Goal: Information Seeking & Learning: Learn about a topic

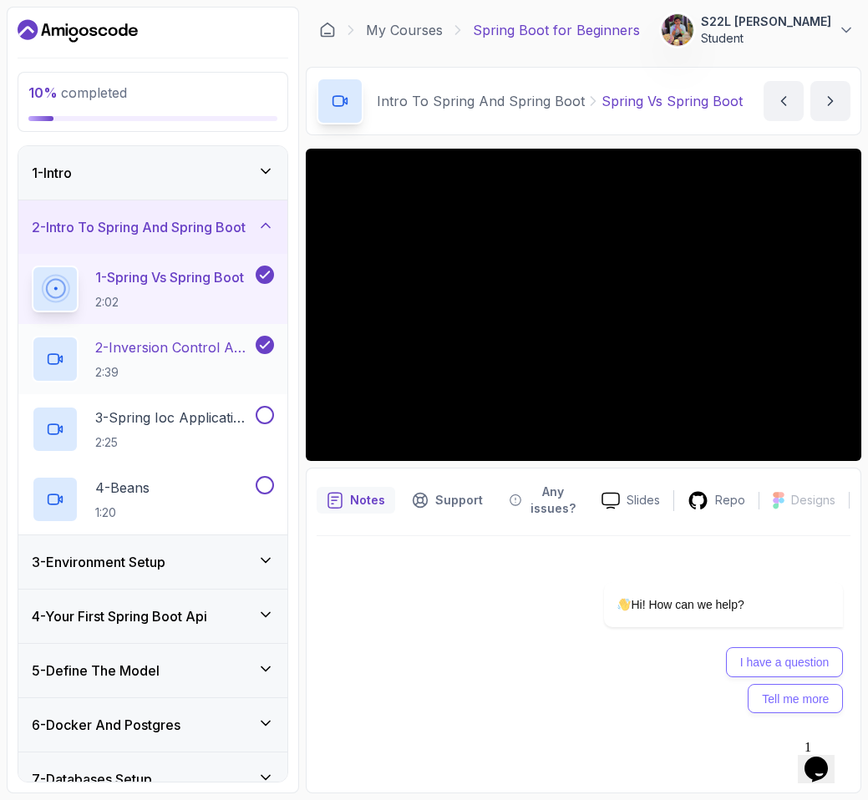
click at [142, 364] on p "2:39" at bounding box center [173, 372] width 157 height 17
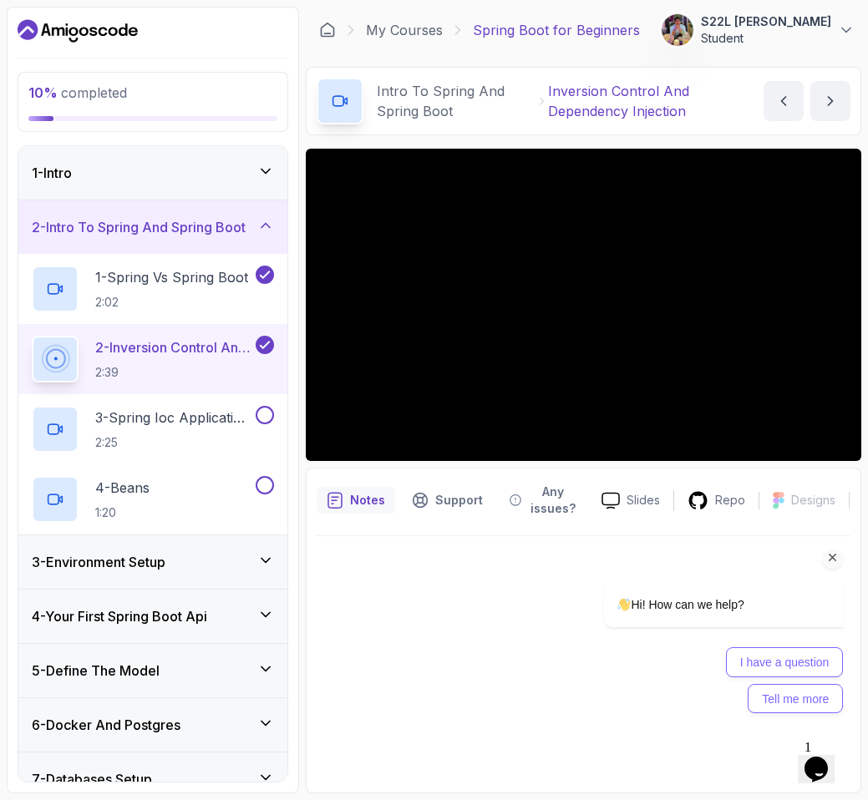
click at [839, 443] on div "Hi! How can we help? I have a question Tell me more" at bounding box center [700, 547] width 301 height 347
click at [840, 442] on div "Hi! How can we help? I have a question Tell me more" at bounding box center [700, 547] width 301 height 347
click at [838, 438] on div "Hi! How can we help? I have a question Tell me more" at bounding box center [700, 547] width 301 height 347
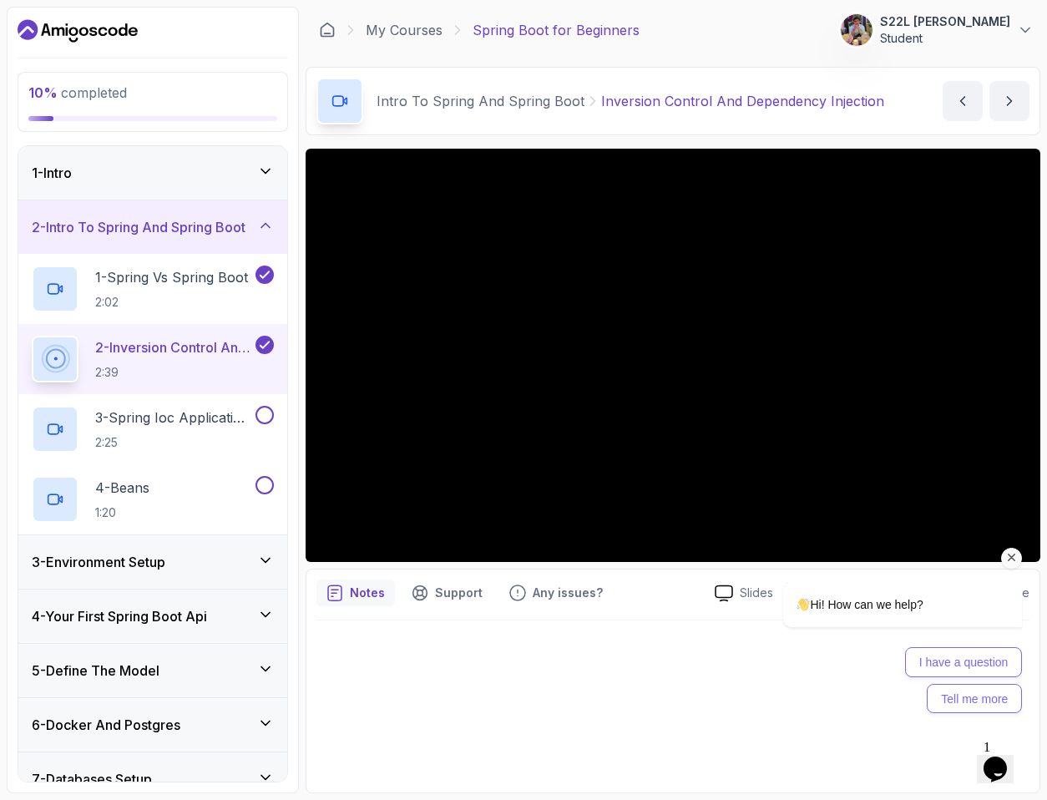
click at [867, 445] on div "Hi! How can we help? I have a question Tell me more" at bounding box center [880, 575] width 301 height 294
click at [853, 484] on div "Hi! How can we help? I have a question Tell me more" at bounding box center [880, 575] width 301 height 294
click at [867, 541] on div "Hi! How can we help? I have a question Tell me more" at bounding box center [881, 627] width 283 height 173
drag, startPoint x: 1016, startPoint y: 556, endPoint x: 1746, endPoint y: 987, distance: 847.7
click at [867, 556] on icon "Chat attention grabber" at bounding box center [1012, 557] width 15 height 15
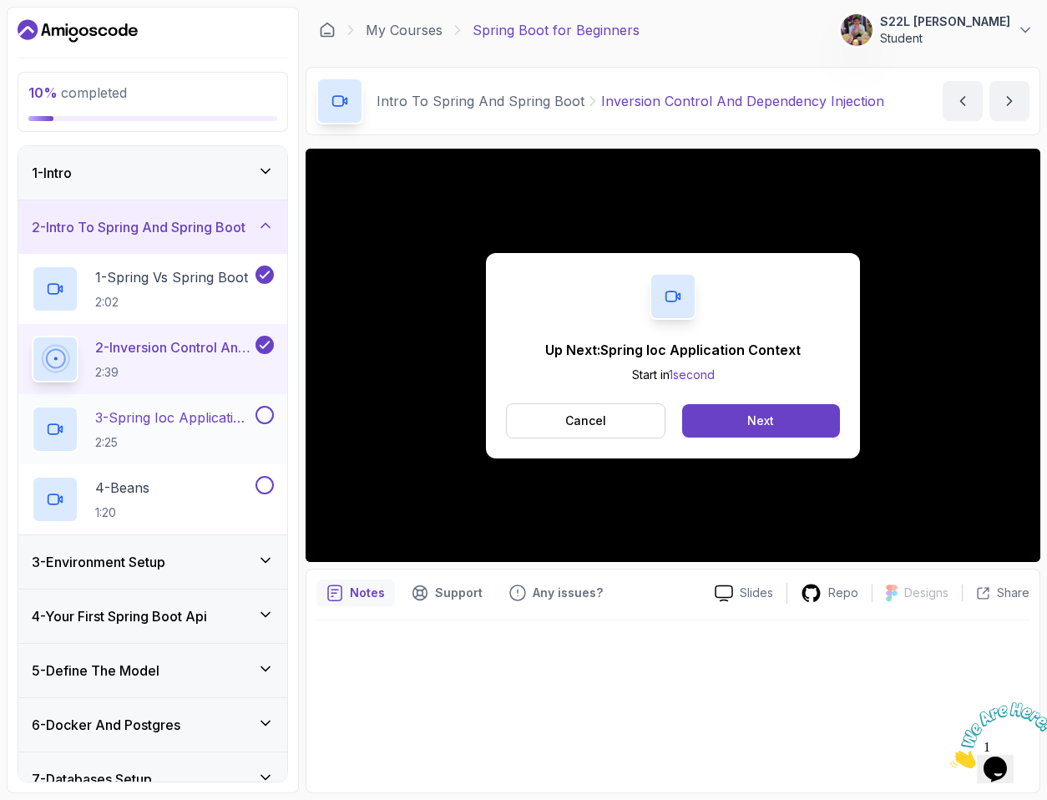
click at [175, 434] on p "2:25" at bounding box center [173, 442] width 157 height 17
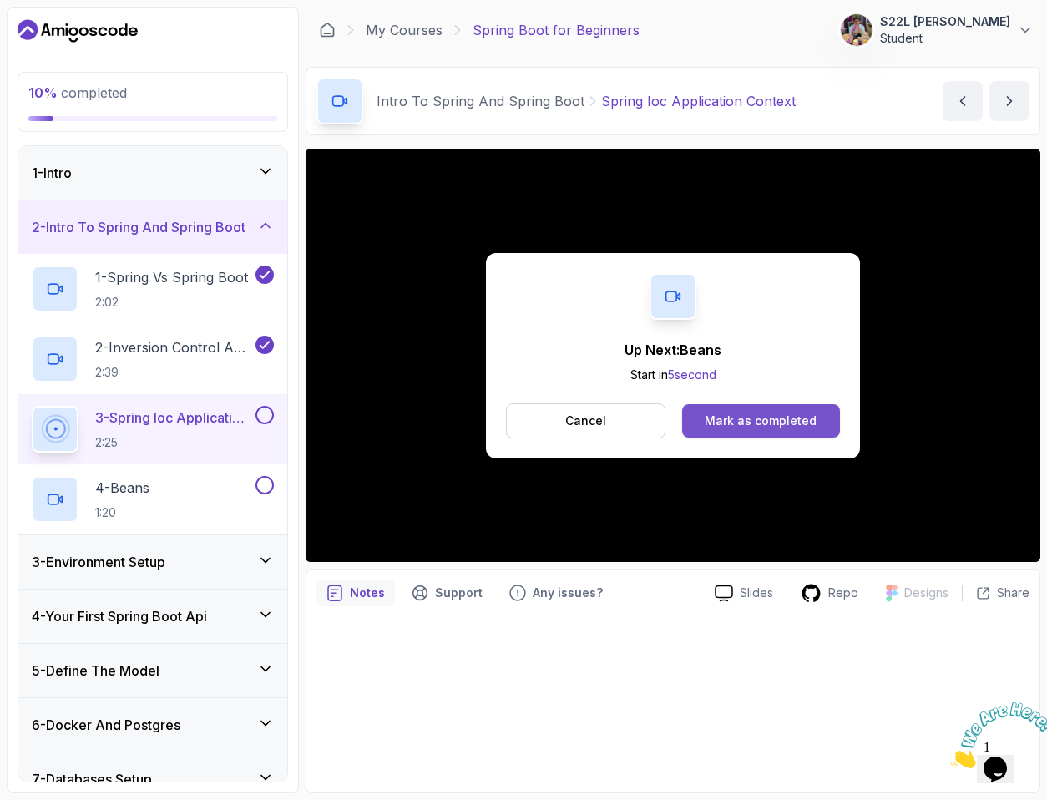
click at [766, 433] on button "Mark as completed" at bounding box center [761, 420] width 158 height 33
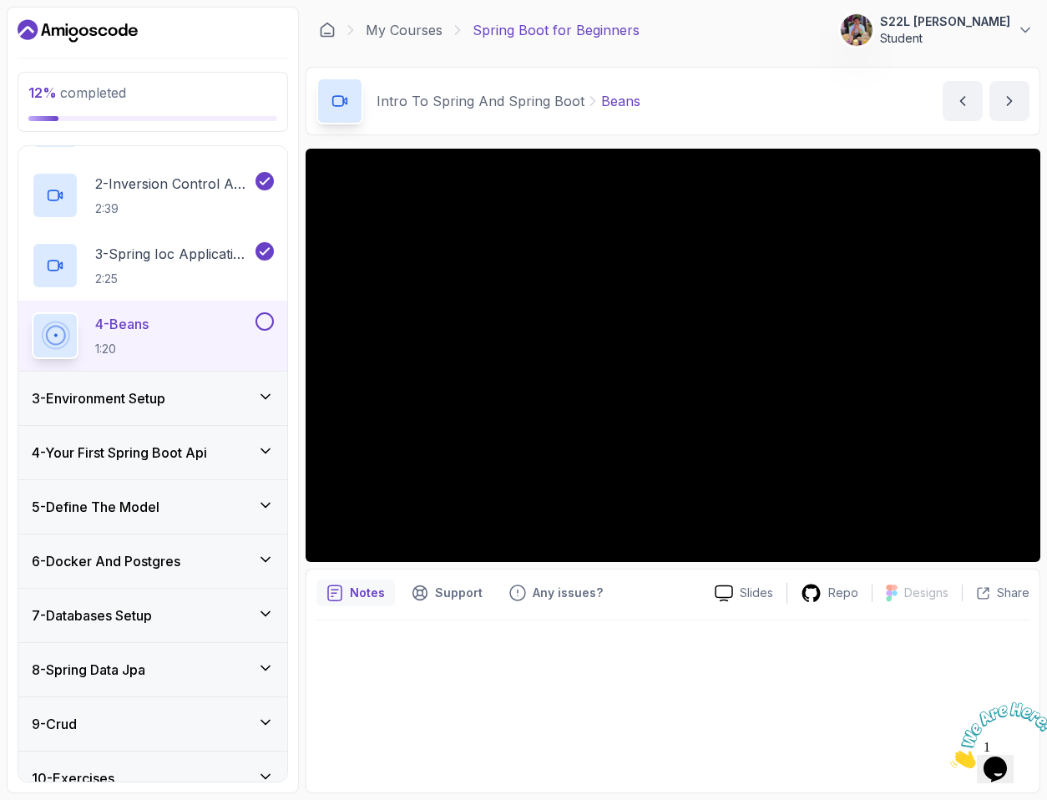
scroll to position [149, 0]
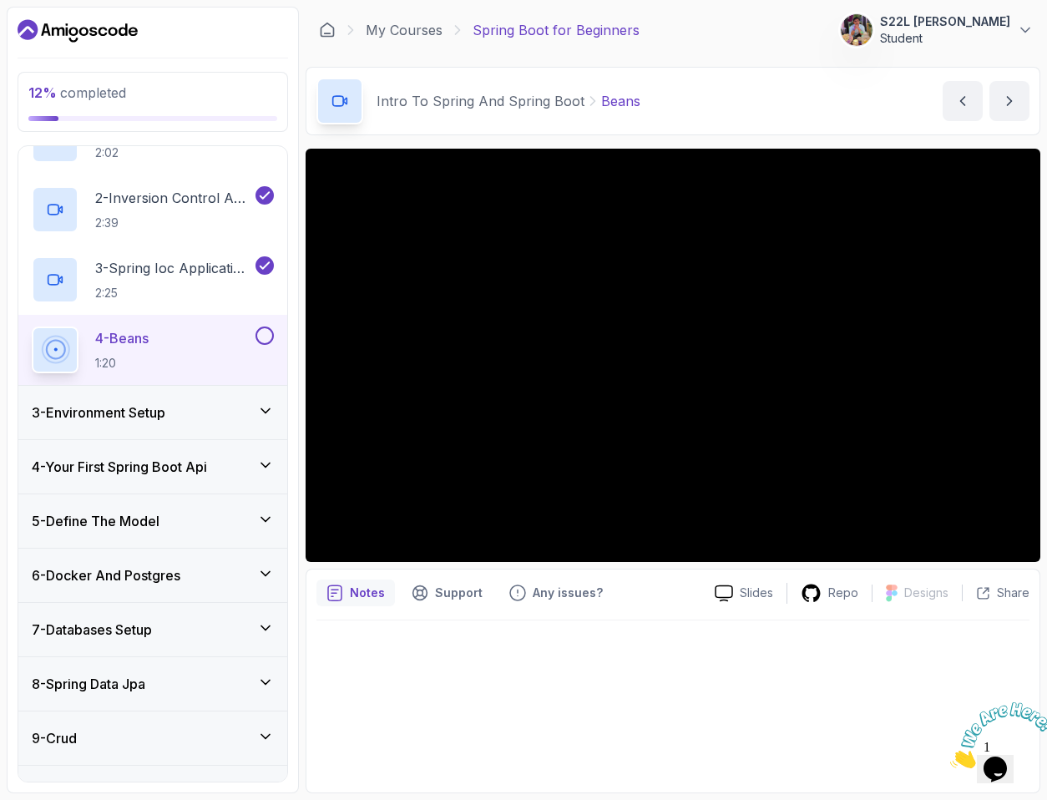
click at [263, 414] on icon at bounding box center [265, 411] width 17 height 17
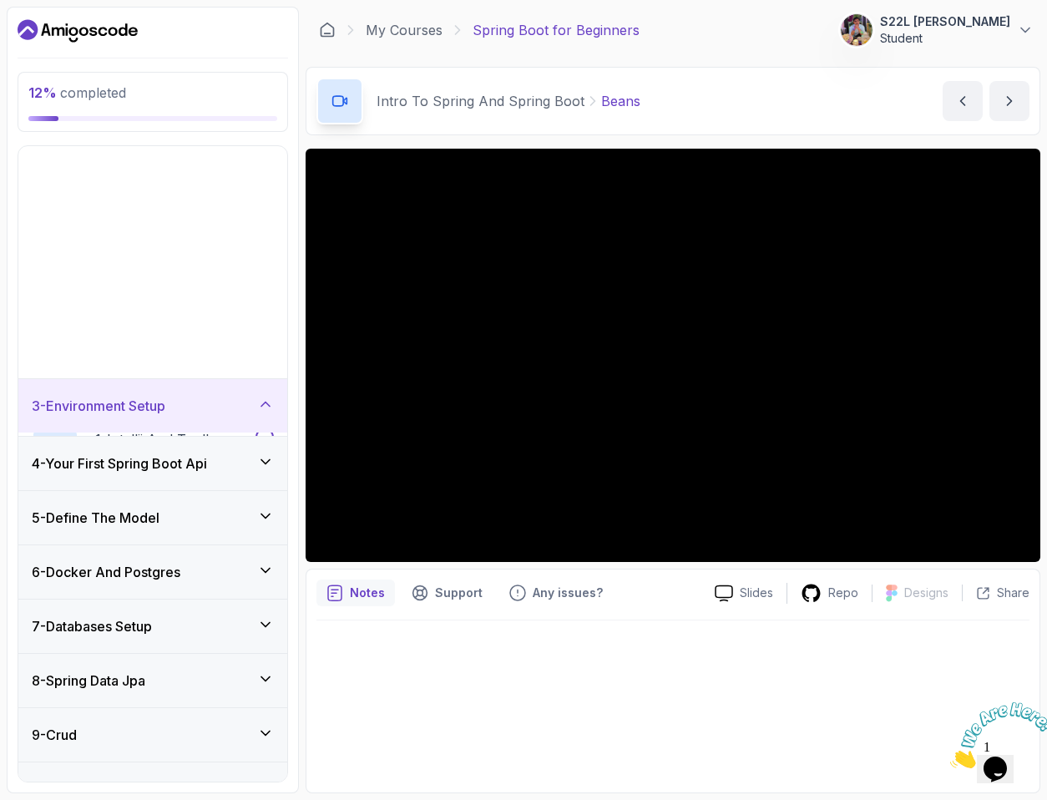
scroll to position [15, 0]
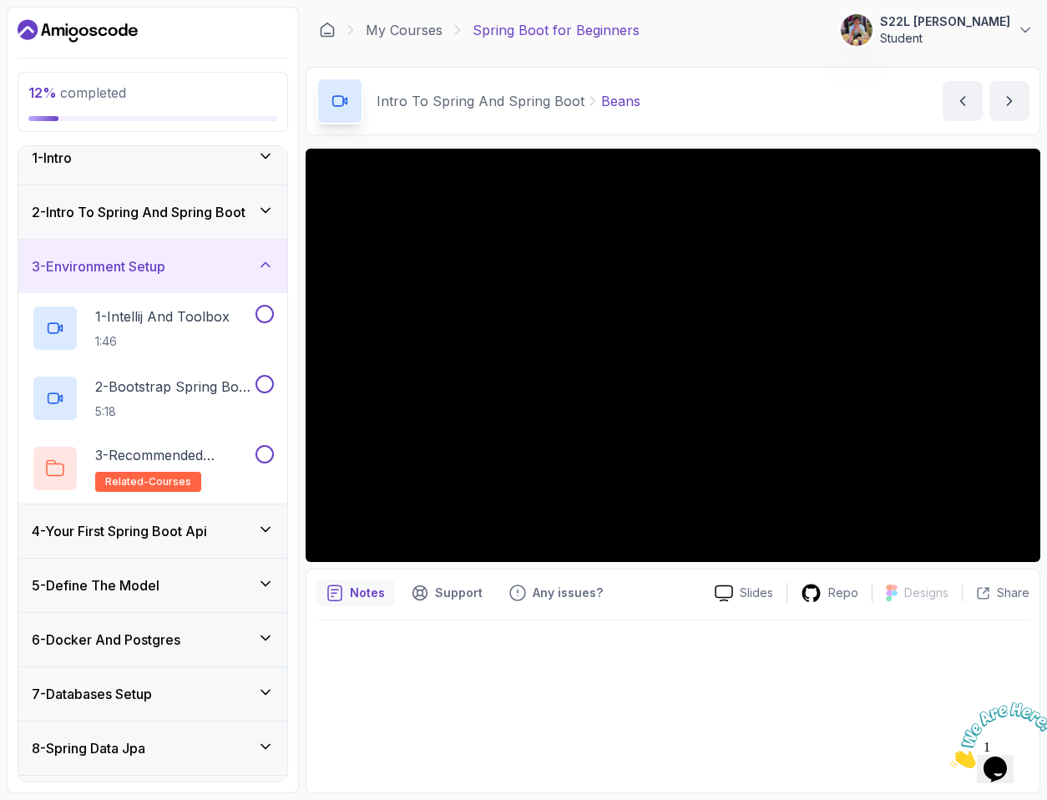
click at [266, 268] on icon at bounding box center [265, 264] width 17 height 17
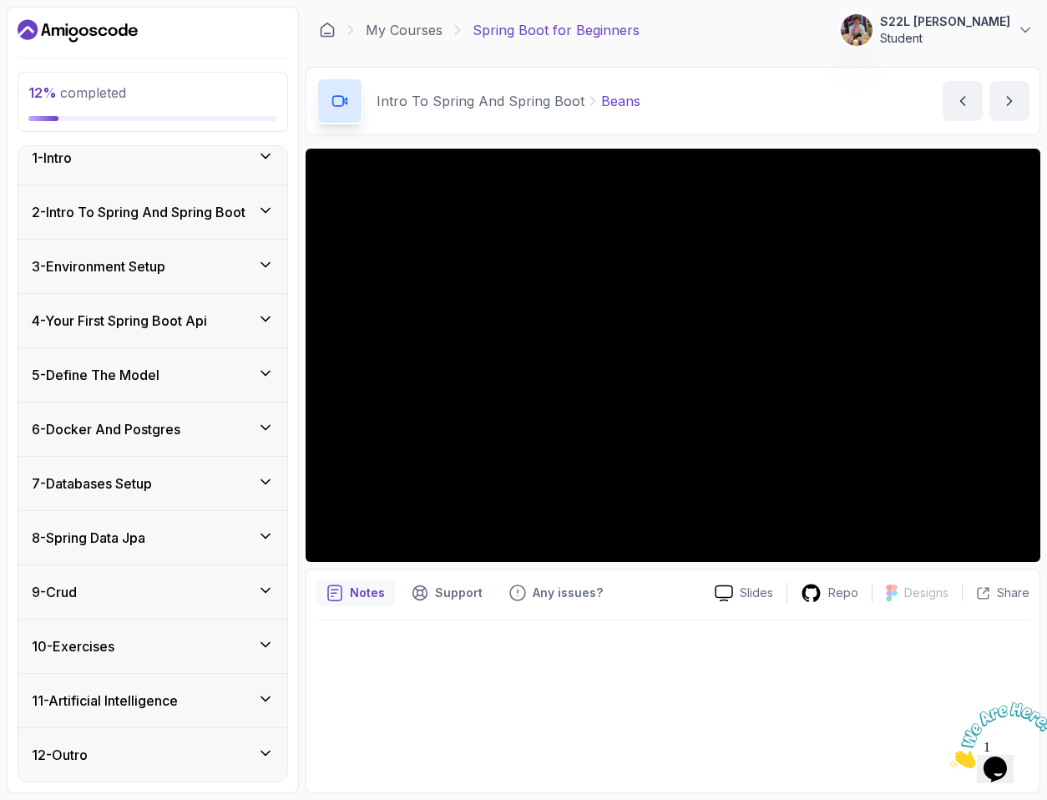
click at [266, 268] on icon at bounding box center [265, 264] width 17 height 17
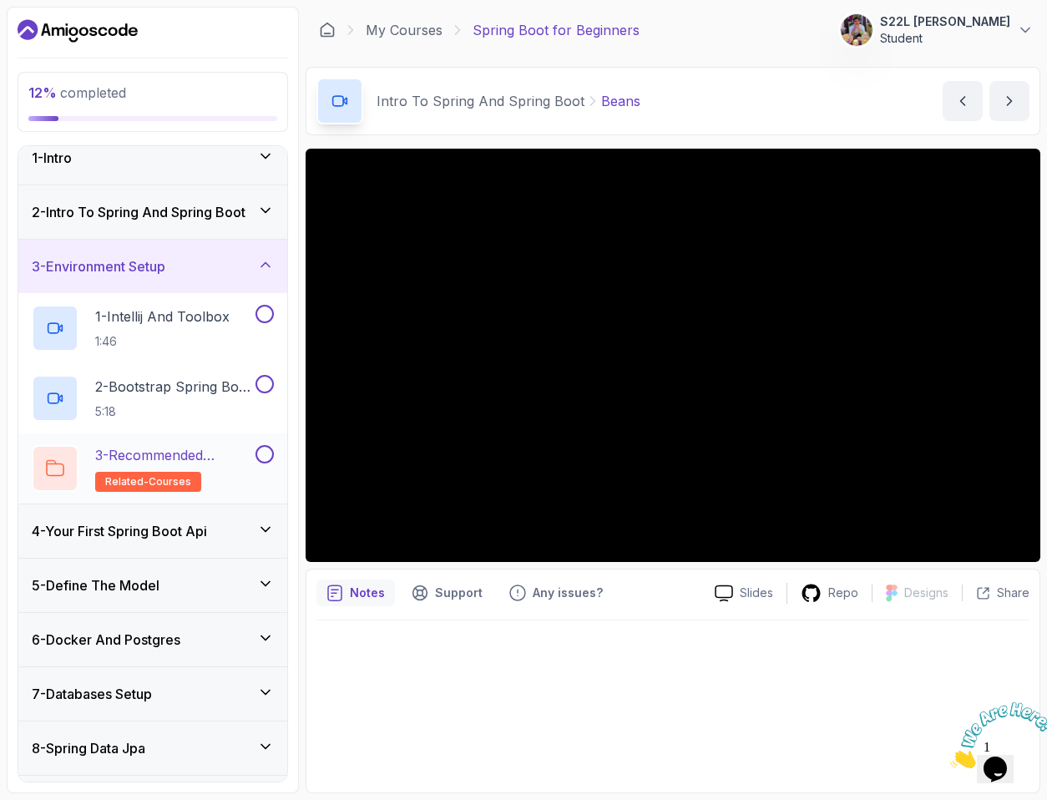
click at [173, 457] on p "3 - Recommended Courses" at bounding box center [173, 455] width 157 height 20
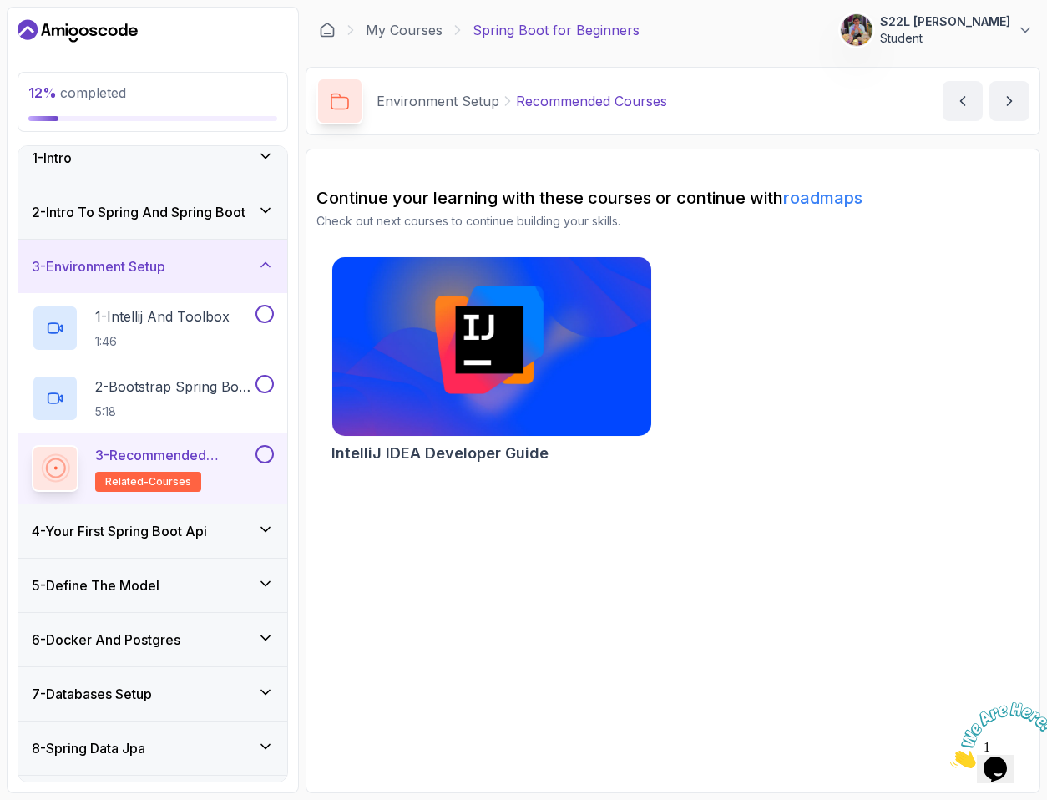
click at [269, 252] on div "3 - Environment Setup" at bounding box center [152, 266] width 269 height 53
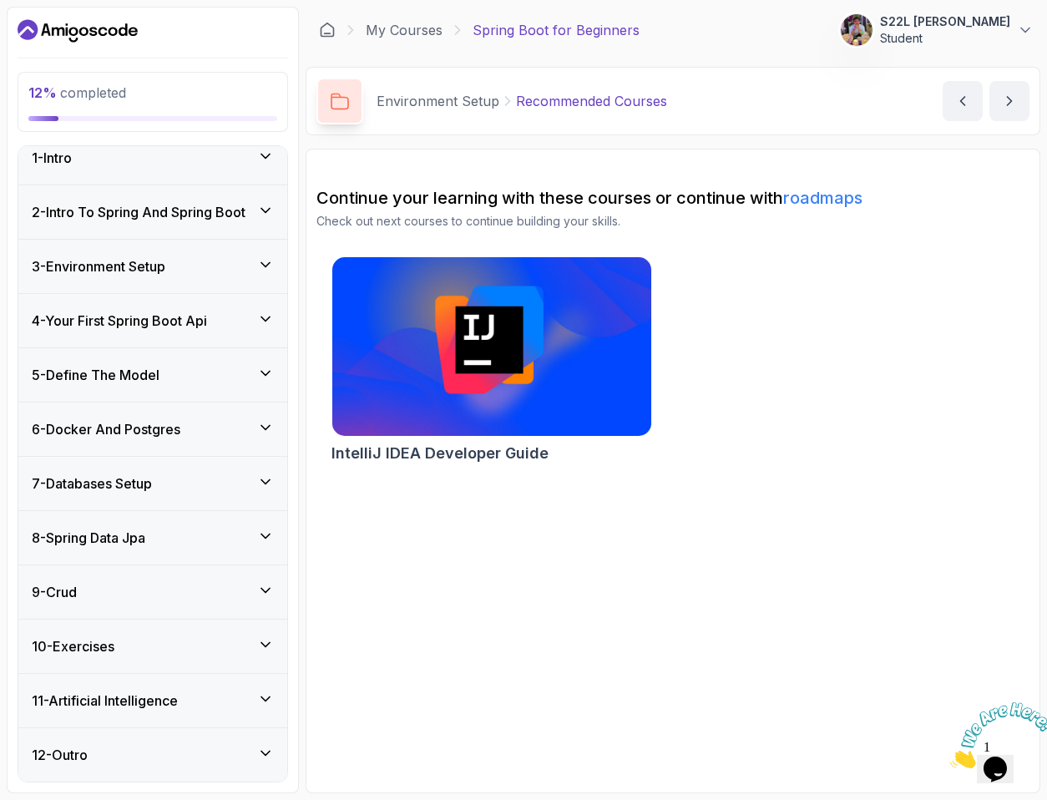
click at [246, 211] on h3 "2 - Intro To Spring And Spring Boot" at bounding box center [139, 212] width 214 height 20
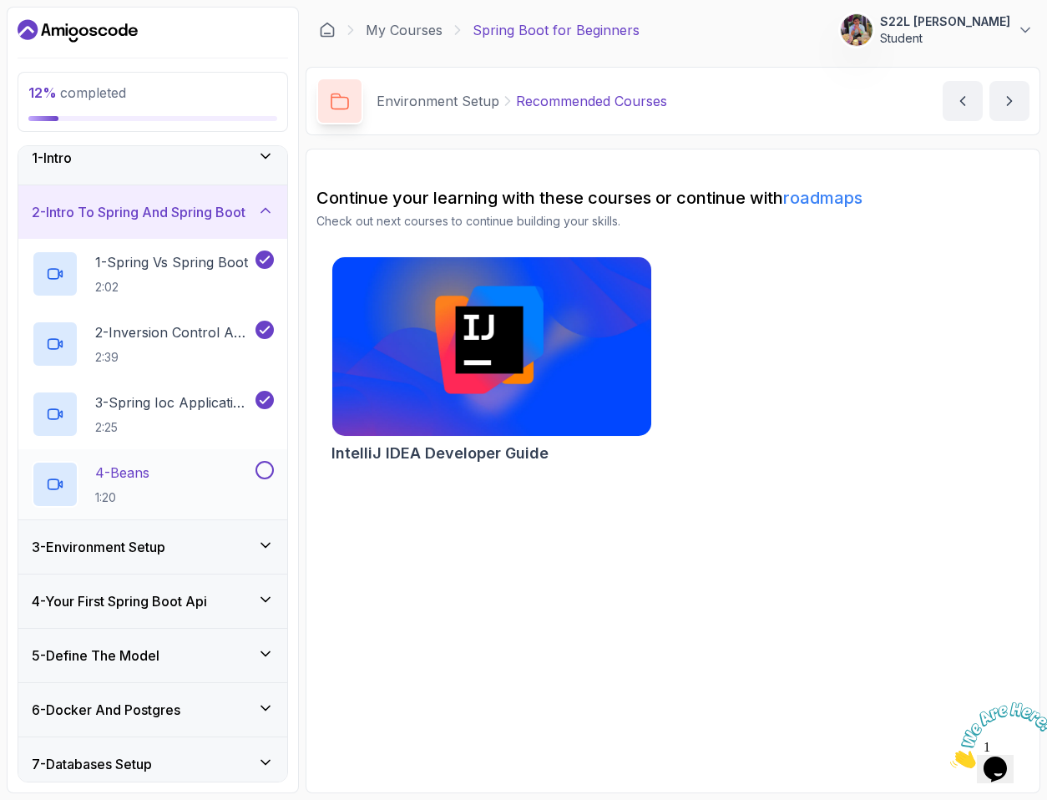
click at [206, 464] on div "4 - Beans 1:20" at bounding box center [142, 484] width 220 height 47
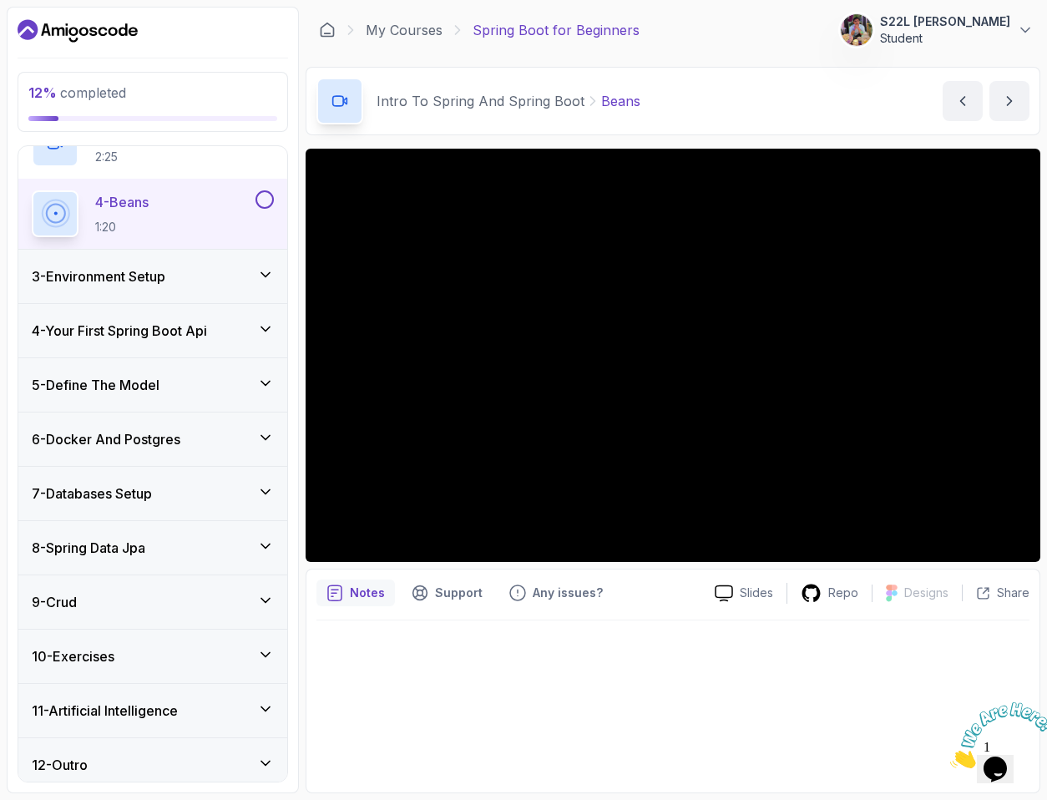
scroll to position [296, 0]
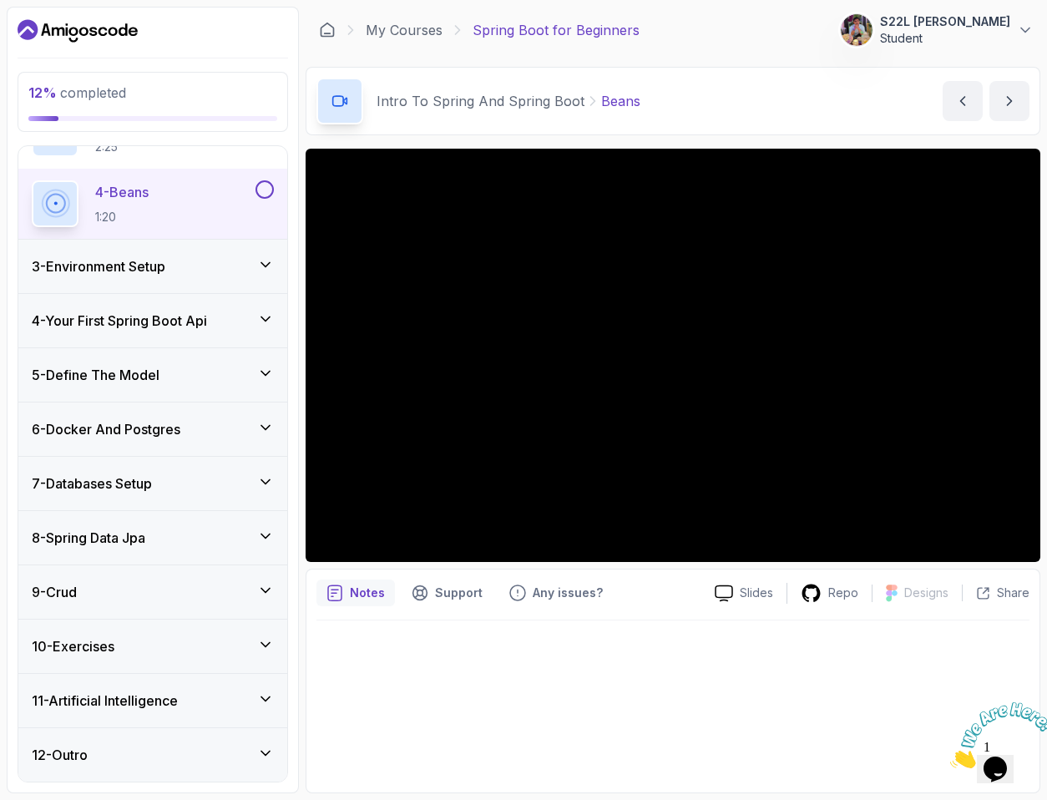
click at [268, 484] on icon at bounding box center [265, 482] width 17 height 17
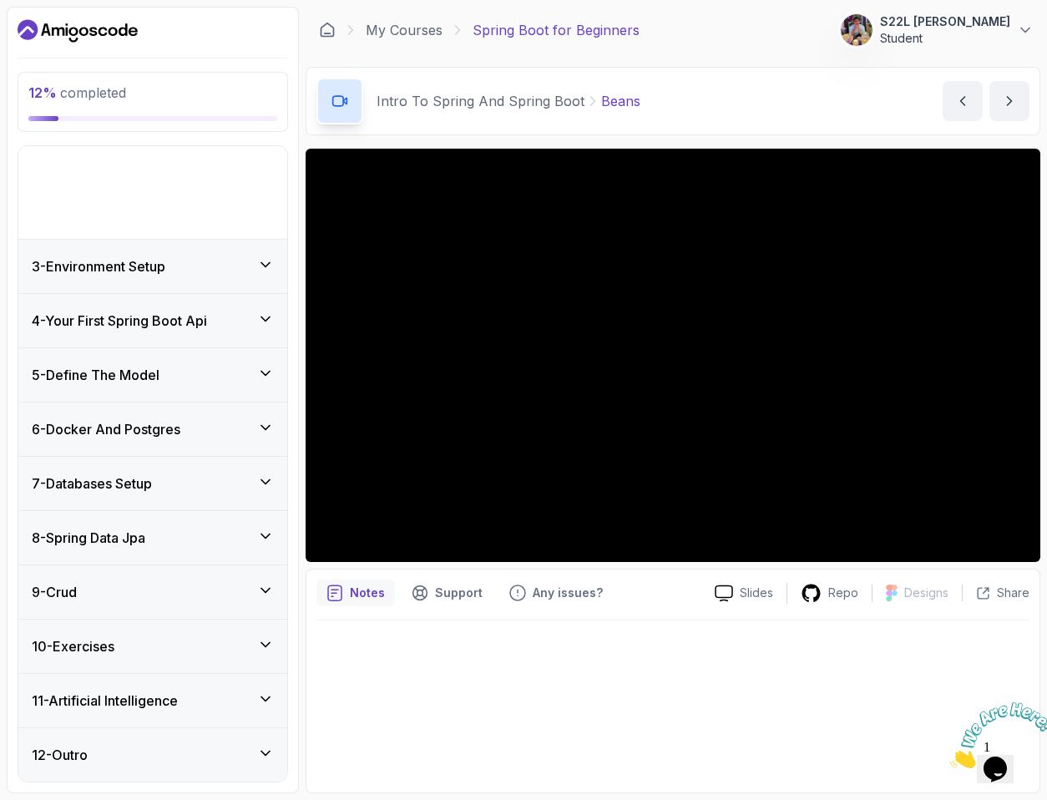
scroll to position [15, 0]
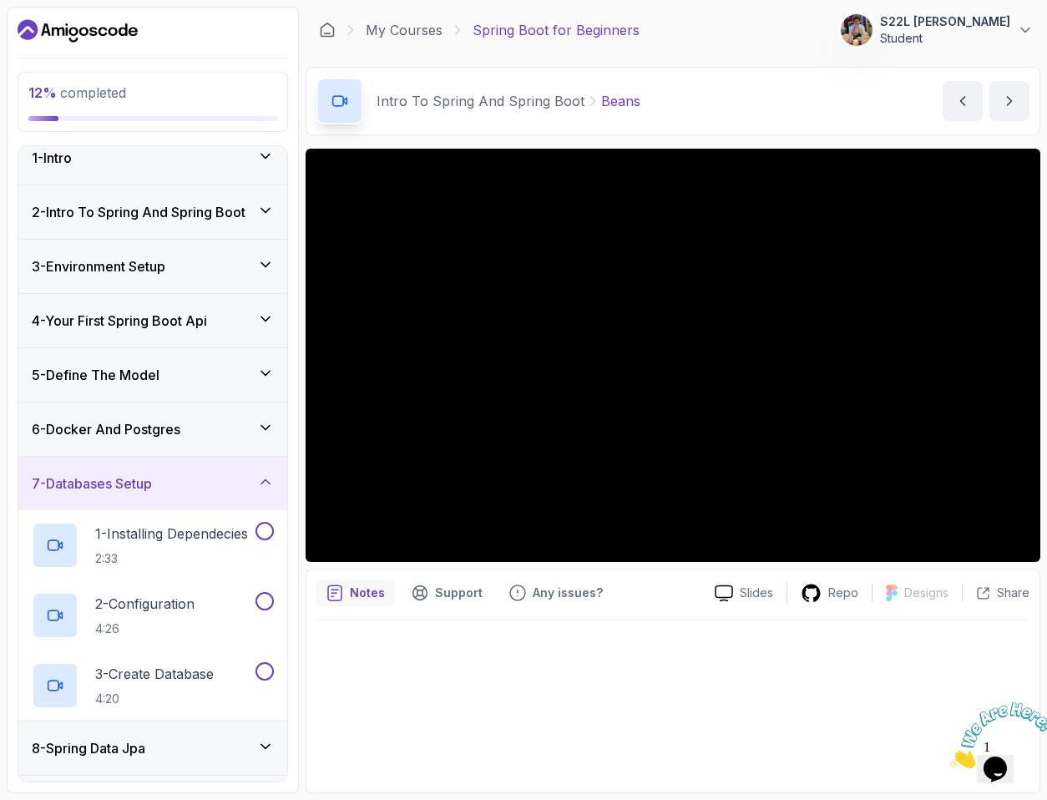
click at [249, 425] on div "6 - Docker And Postgres" at bounding box center [153, 429] width 242 height 20
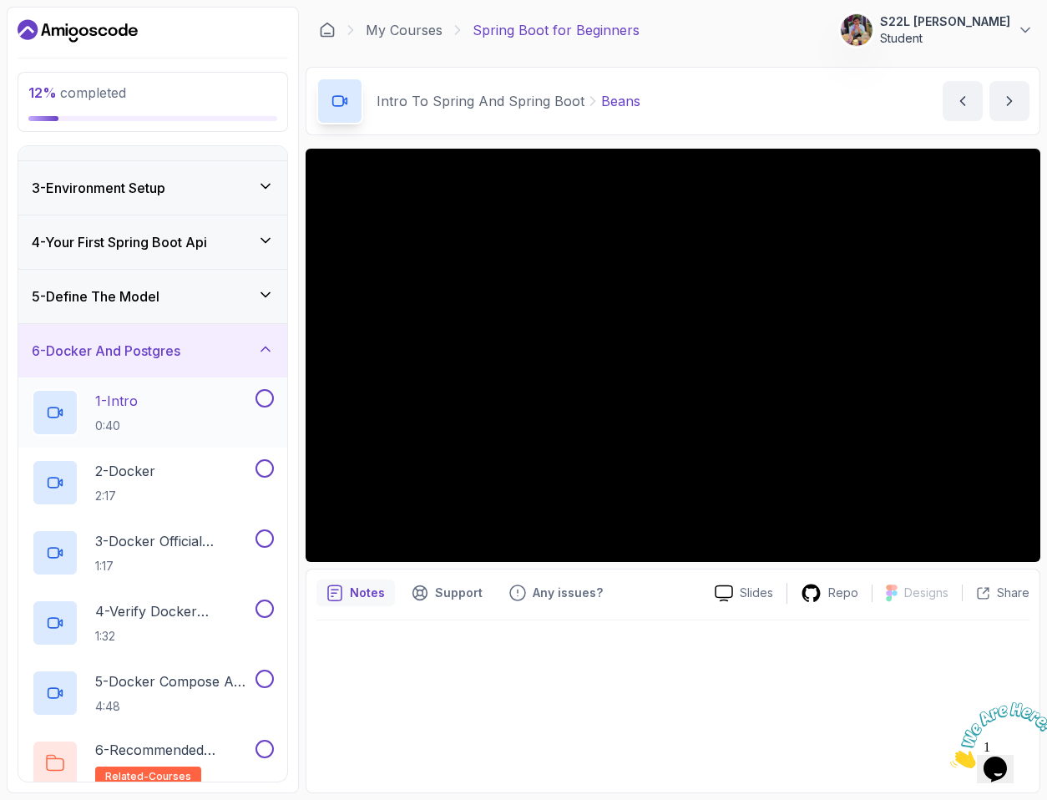
scroll to position [97, 0]
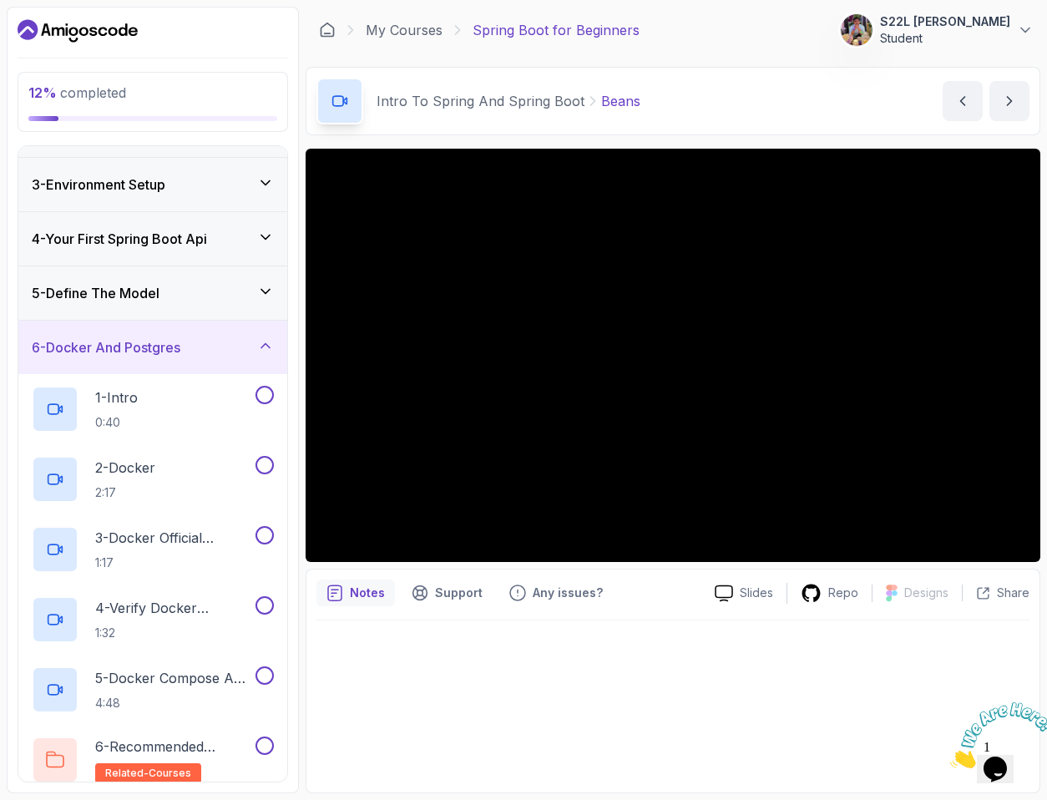
click at [257, 349] on icon at bounding box center [265, 345] width 17 height 17
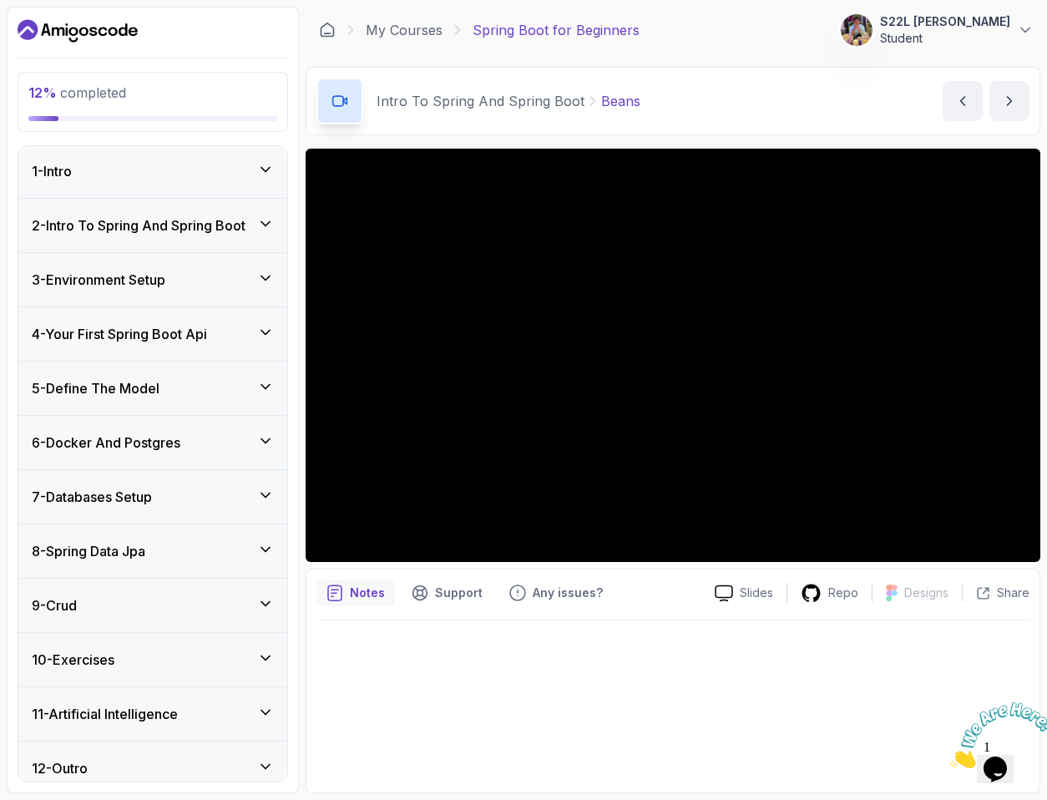
scroll to position [0, 0]
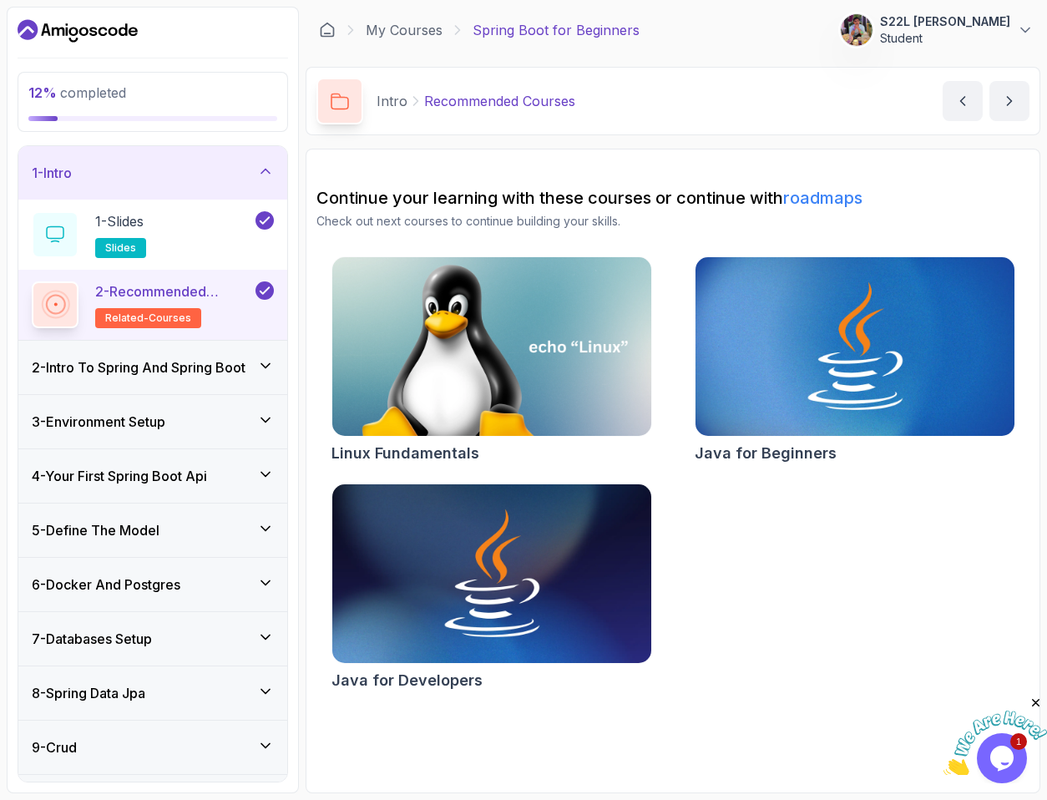
click at [268, 178] on icon at bounding box center [265, 171] width 17 height 17
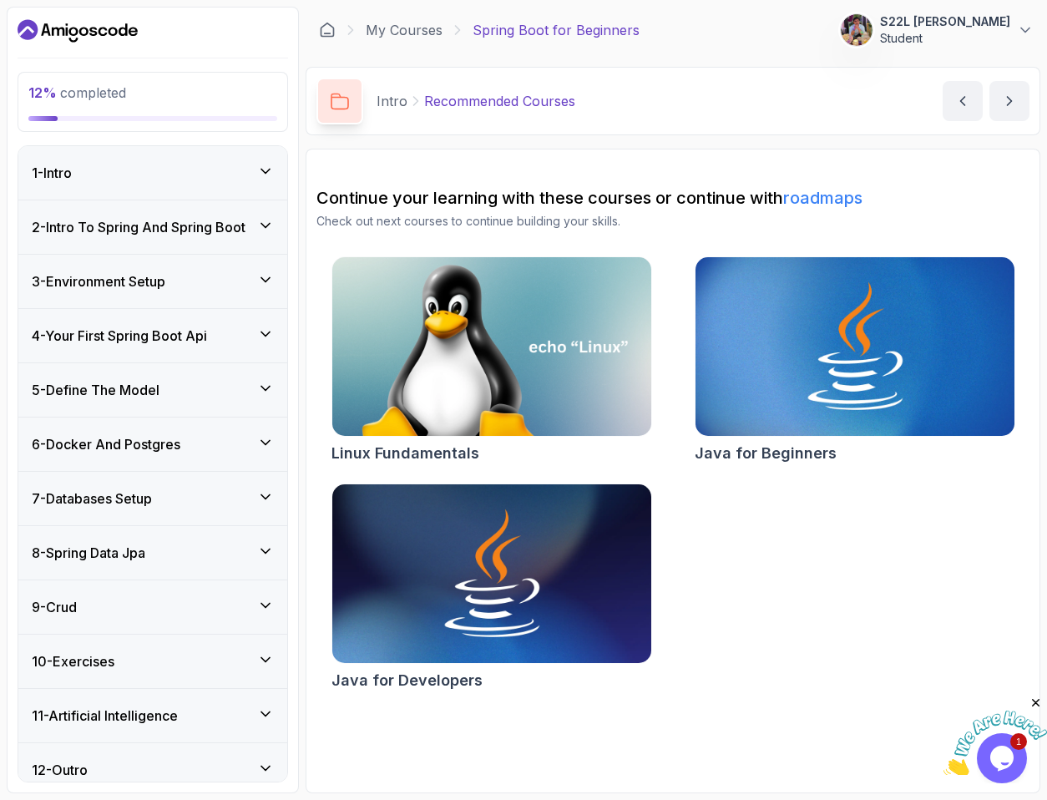
click at [259, 220] on icon at bounding box center [265, 225] width 17 height 17
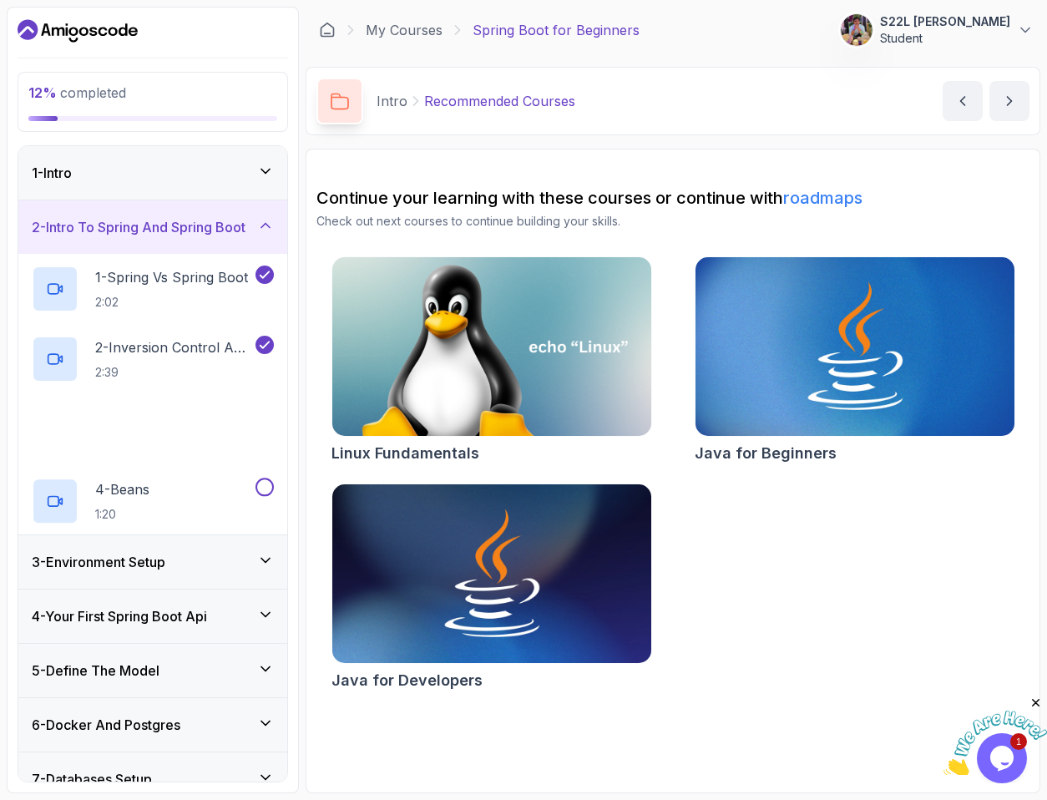
click at [259, 220] on icon at bounding box center [265, 225] width 17 height 17
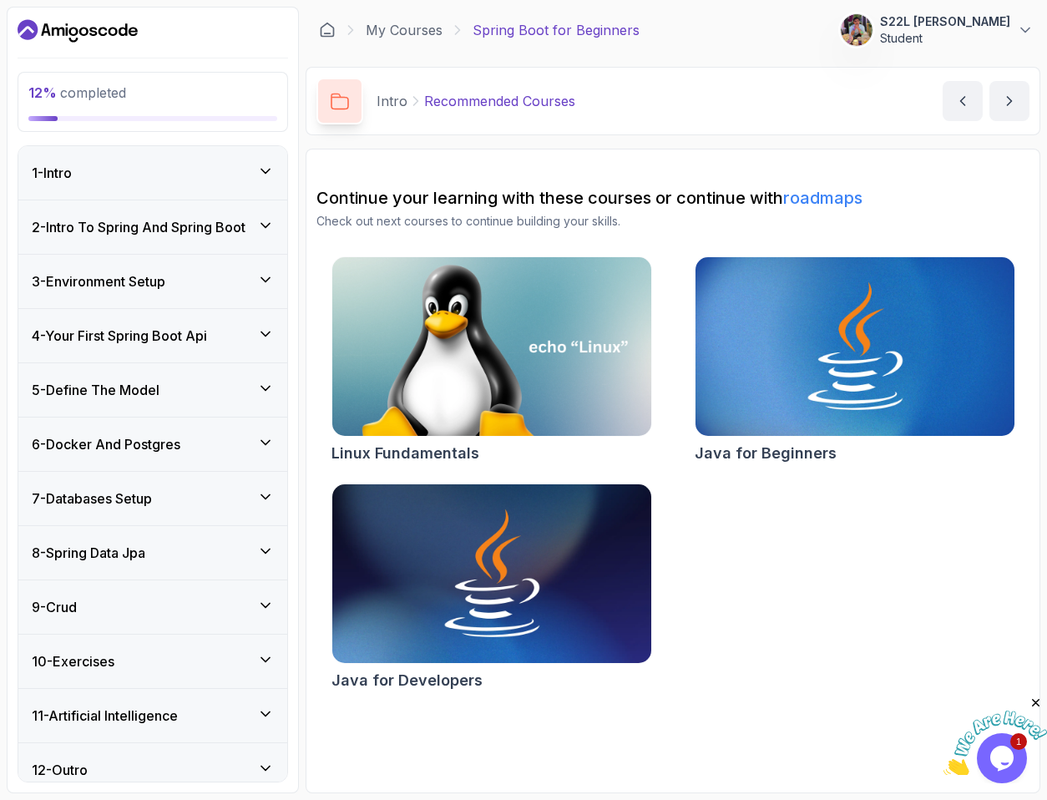
click at [259, 220] on icon at bounding box center [265, 225] width 17 height 17
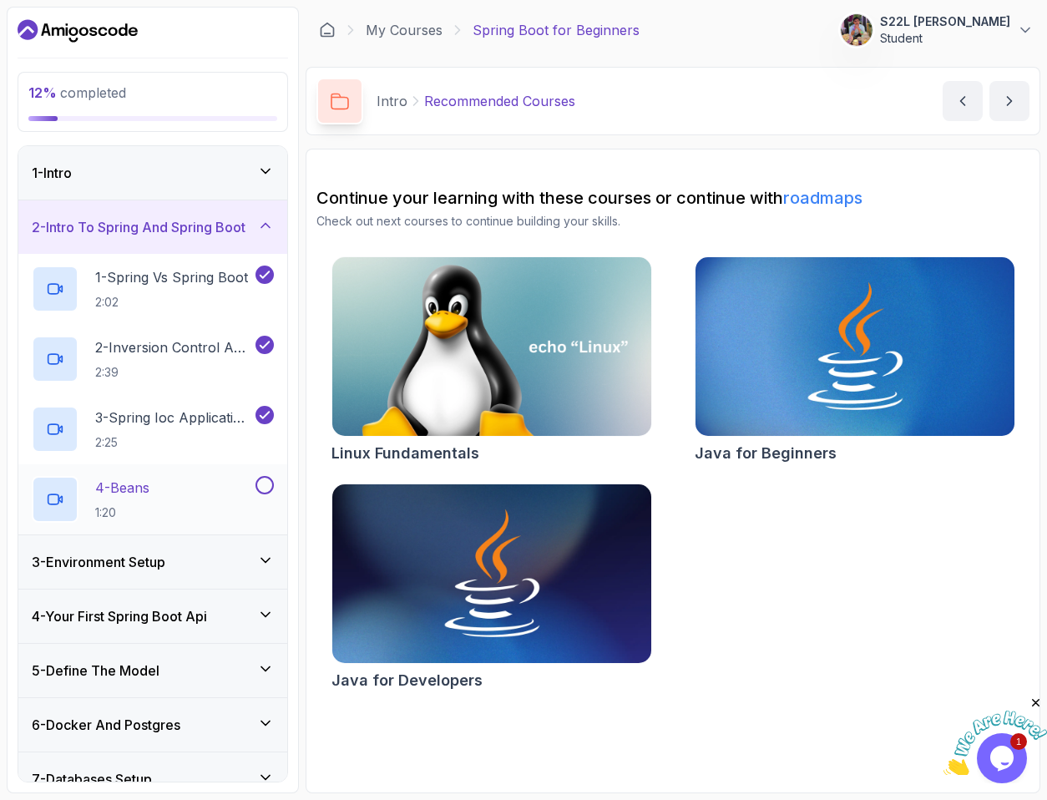
click at [146, 489] on p "4 - Beans" at bounding box center [122, 488] width 54 height 20
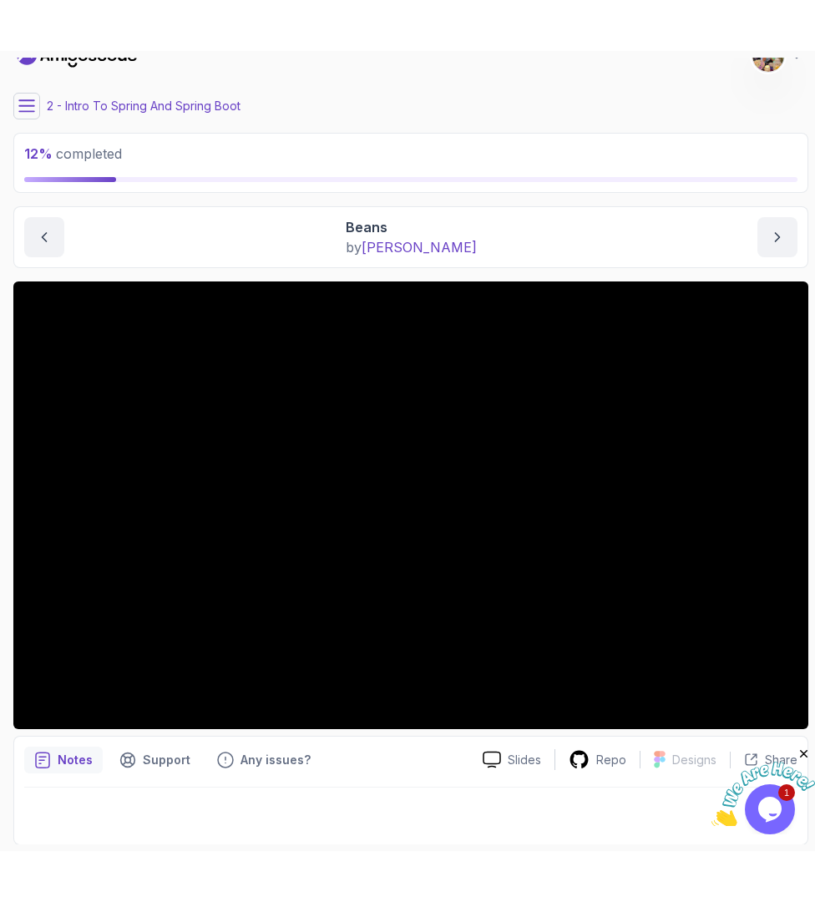
scroll to position [26, 0]
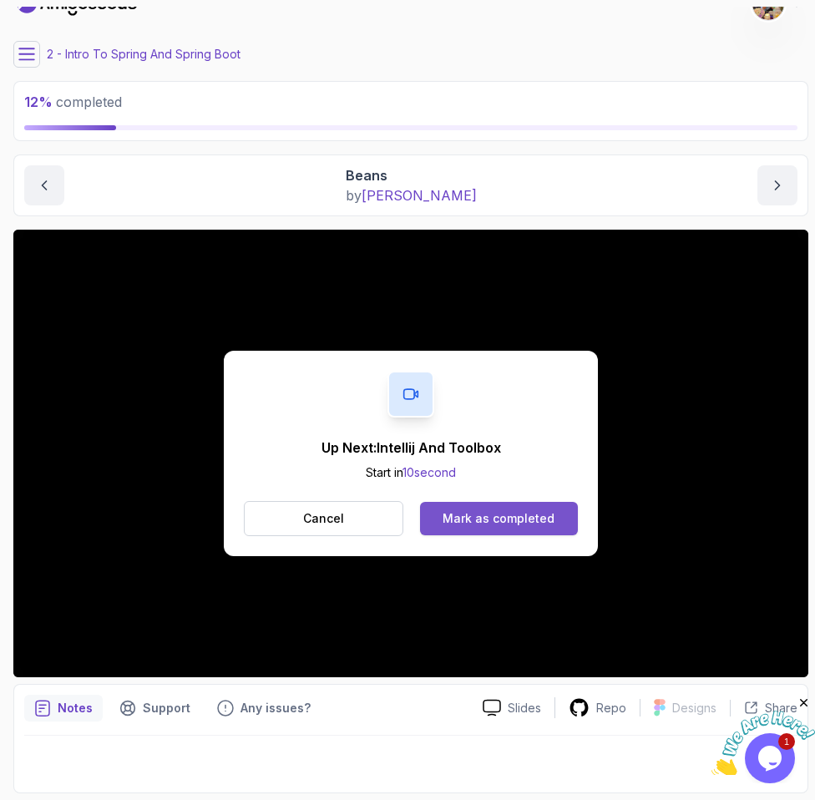
click at [494, 534] on button "Mark as completed" at bounding box center [499, 518] width 158 height 33
click at [552, 519] on button "Mark as completed" at bounding box center [499, 518] width 158 height 33
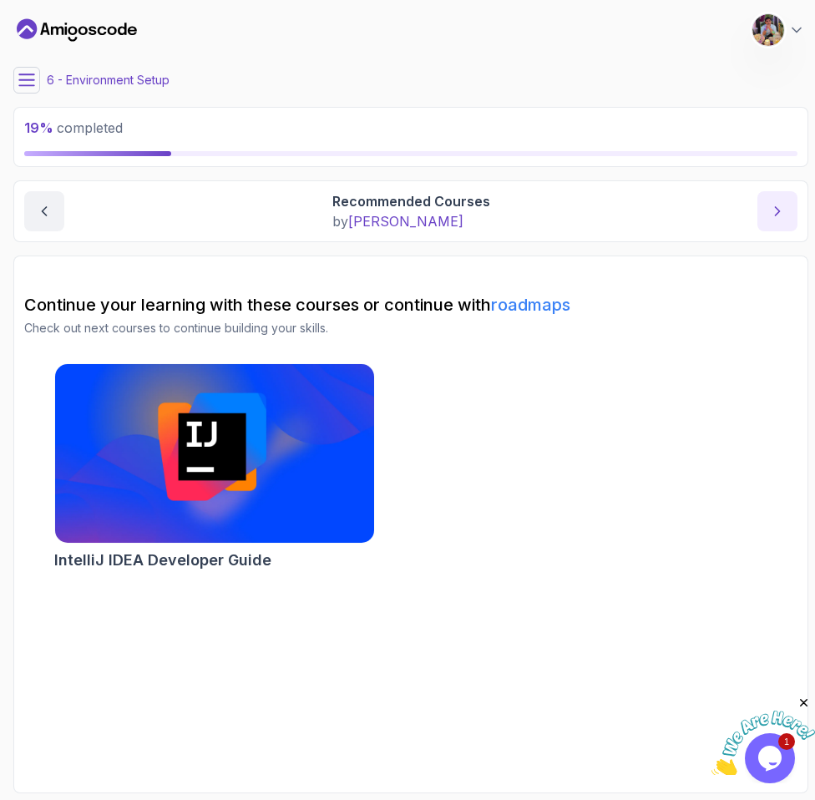
click at [772, 207] on icon "next content" at bounding box center [777, 211] width 17 height 17
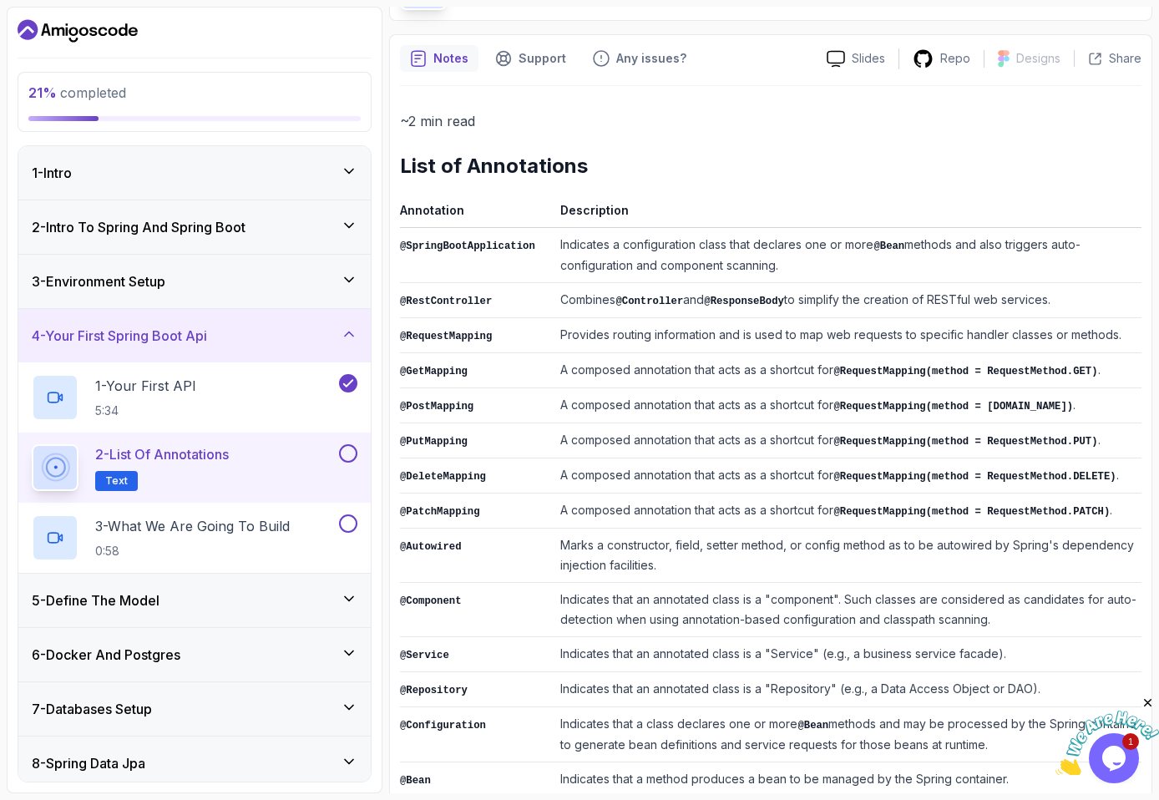
scroll to position [114, 0]
drag, startPoint x: 799, startPoint y: 298, endPoint x: 1062, endPoint y: 294, distance: 263.1
click at [1046, 294] on td "Combines @Controller and @ResponseBody to simplify the creation of RESTful web …" at bounding box center [848, 301] width 588 height 35
drag, startPoint x: 792, startPoint y: 271, endPoint x: 398, endPoint y: 250, distance: 394.8
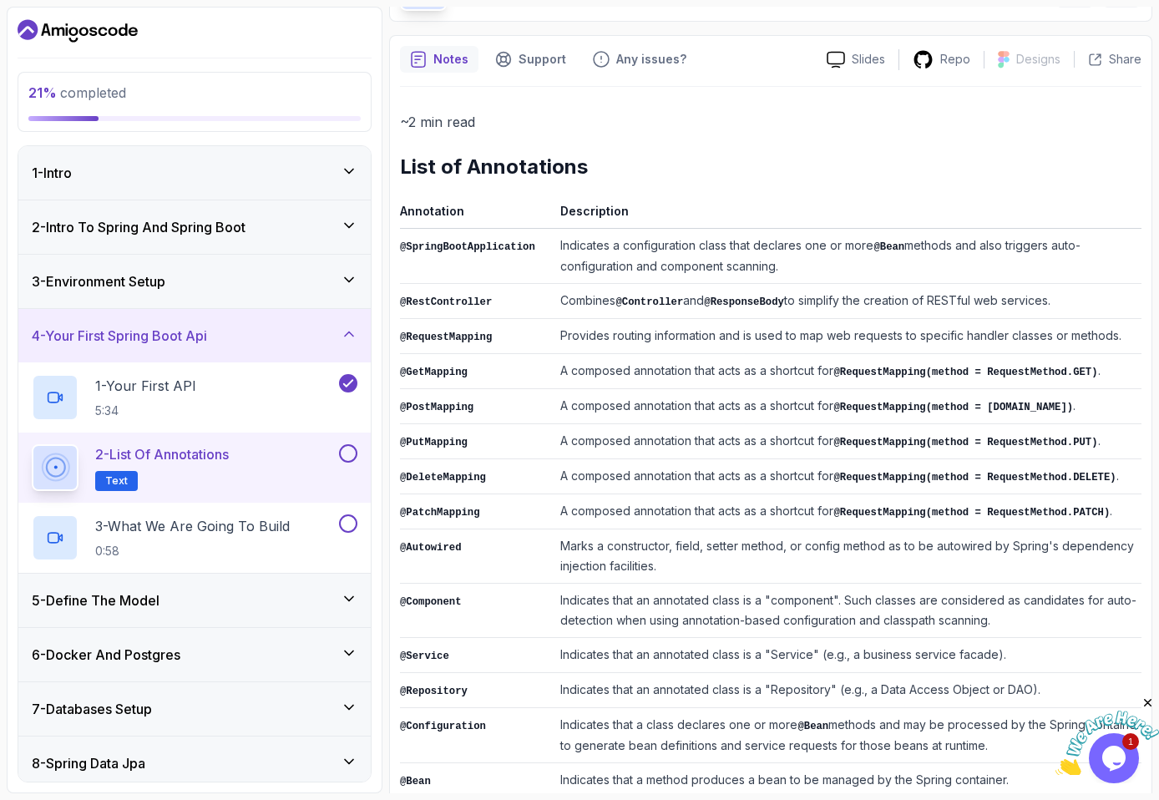
click at [398, 250] on div "Notes Support Any issues? Slides Repo Designs Design not available Share ~2 min…" at bounding box center [770, 486] width 763 height 902
click at [408, 261] on td "@SpringBootApplication" at bounding box center [477, 256] width 154 height 55
drag, startPoint x: 399, startPoint y: 300, endPoint x: 598, endPoint y: 316, distance: 199.4
click at [598, 316] on tbody "@SpringBootApplication Indicates a configuration class that declares one or mor…" at bounding box center [771, 566] width 742 height 675
drag, startPoint x: 560, startPoint y: 301, endPoint x: 570, endPoint y: 301, distance: 10.9
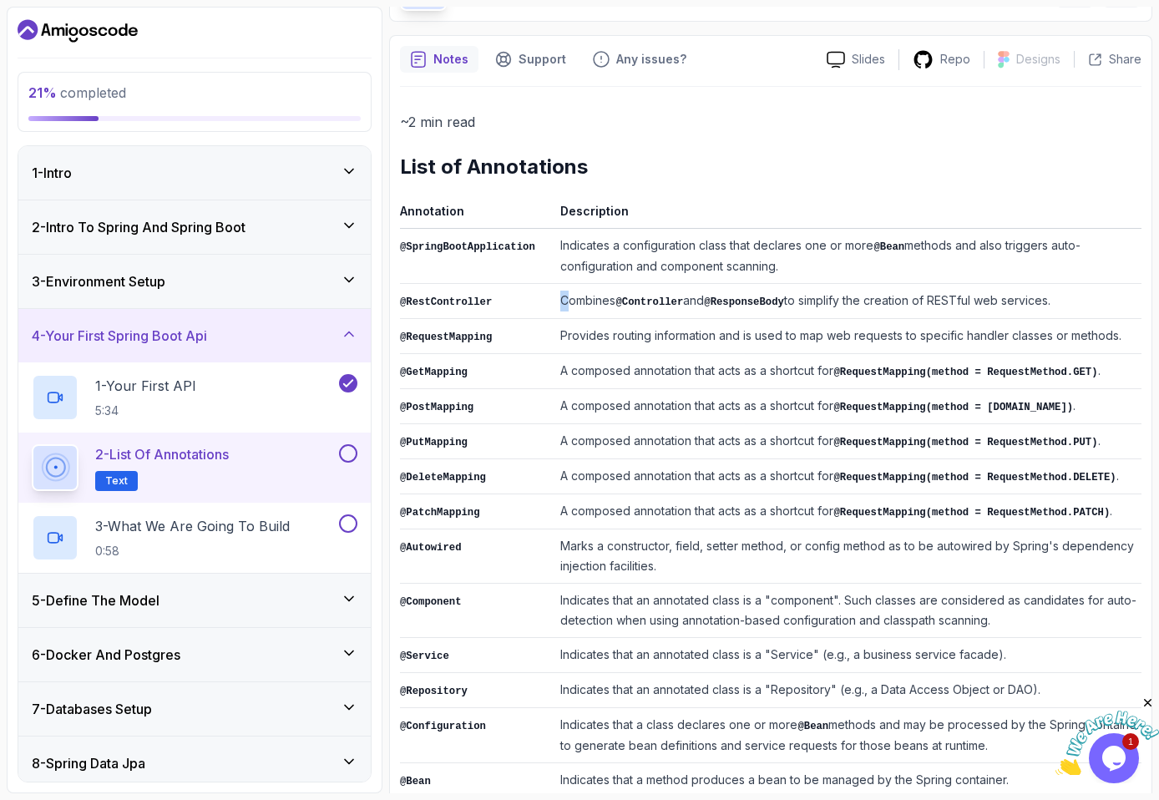
click at [570, 301] on td "Combines @Controller and @ResponseBody to simplify the creation of RESTful web …" at bounding box center [848, 301] width 588 height 35
click at [569, 303] on td "Combines @Controller and @ResponseBody to simplify the creation of RESTful web …" at bounding box center [848, 301] width 588 height 35
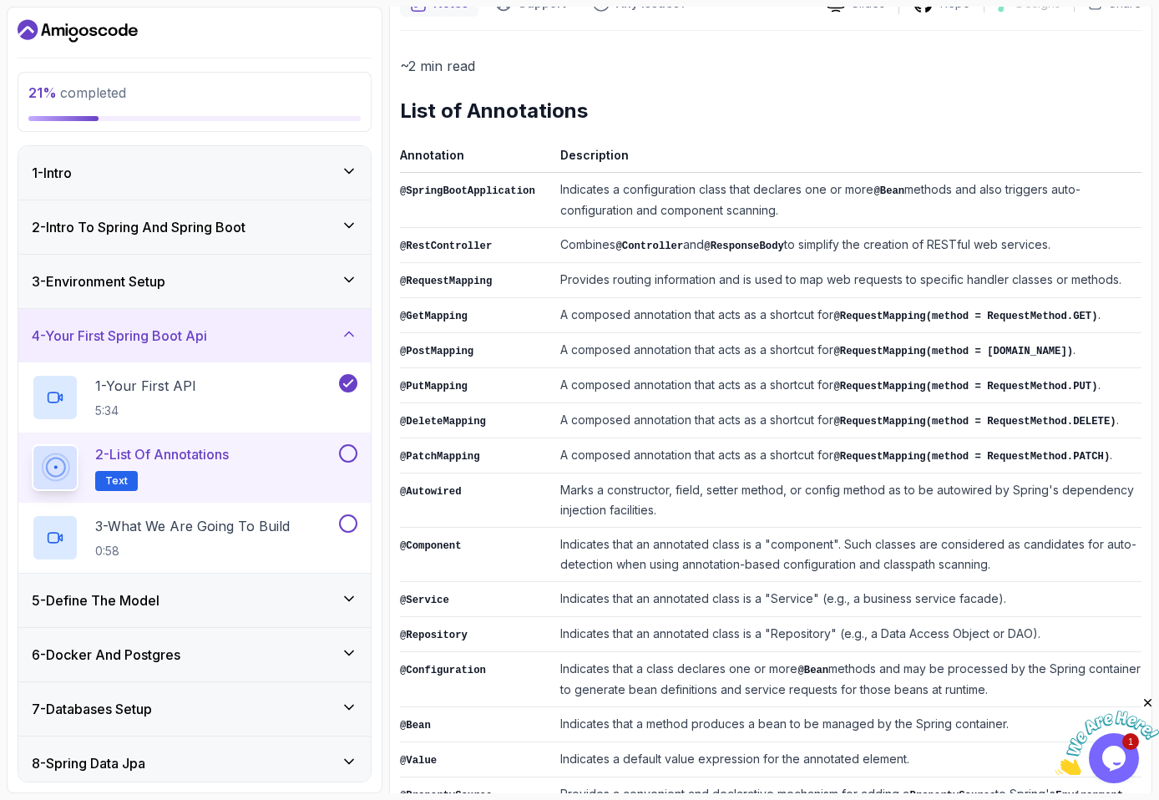
scroll to position [133, 0]
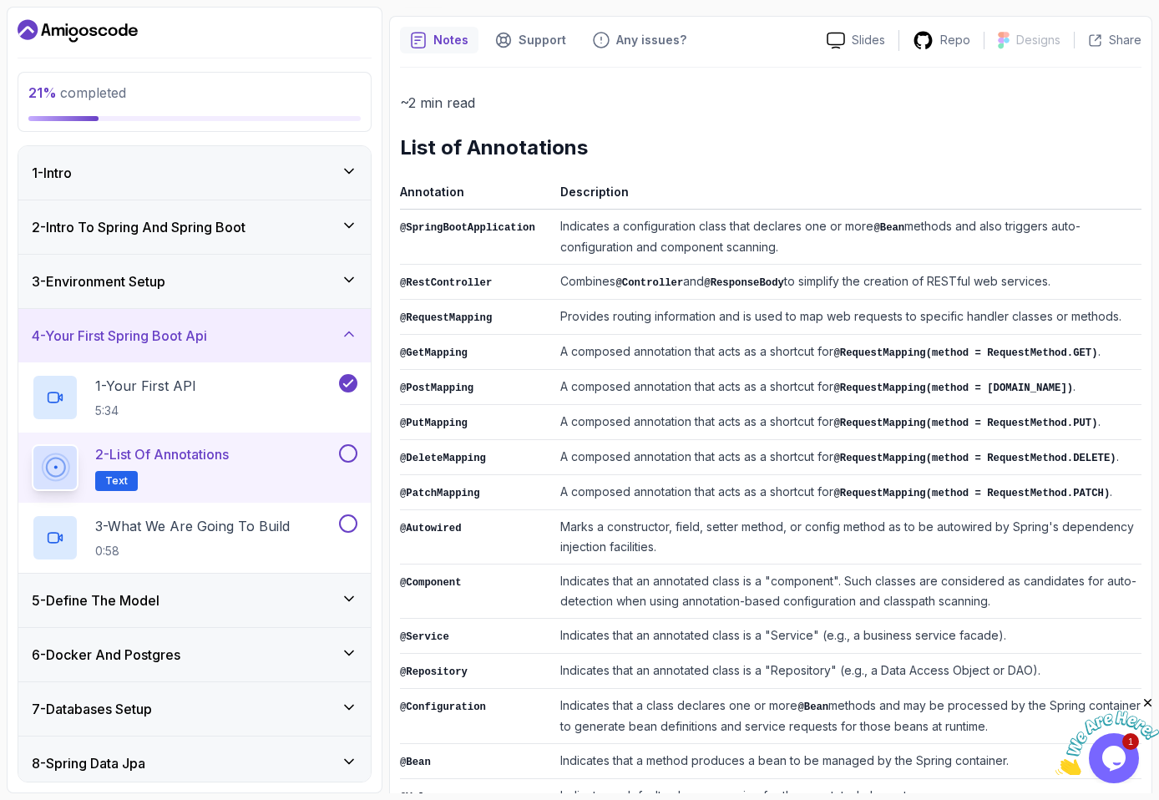
click at [972, 353] on code "@RequestMapping(method = RequestMethod.GET)" at bounding box center [966, 353] width 264 height 12
click at [1046, 347] on code "@RequestMapping(method = RequestMethod.GET)" at bounding box center [966, 353] width 264 height 12
click at [1046, 348] on code "@RequestMapping(method = RequestMethod.GET)" at bounding box center [966, 353] width 264 height 12
click at [1046, 352] on div "Notes Support Any issues? Slides Repo Designs Design not available Share ~2 min…" at bounding box center [770, 467] width 763 height 902
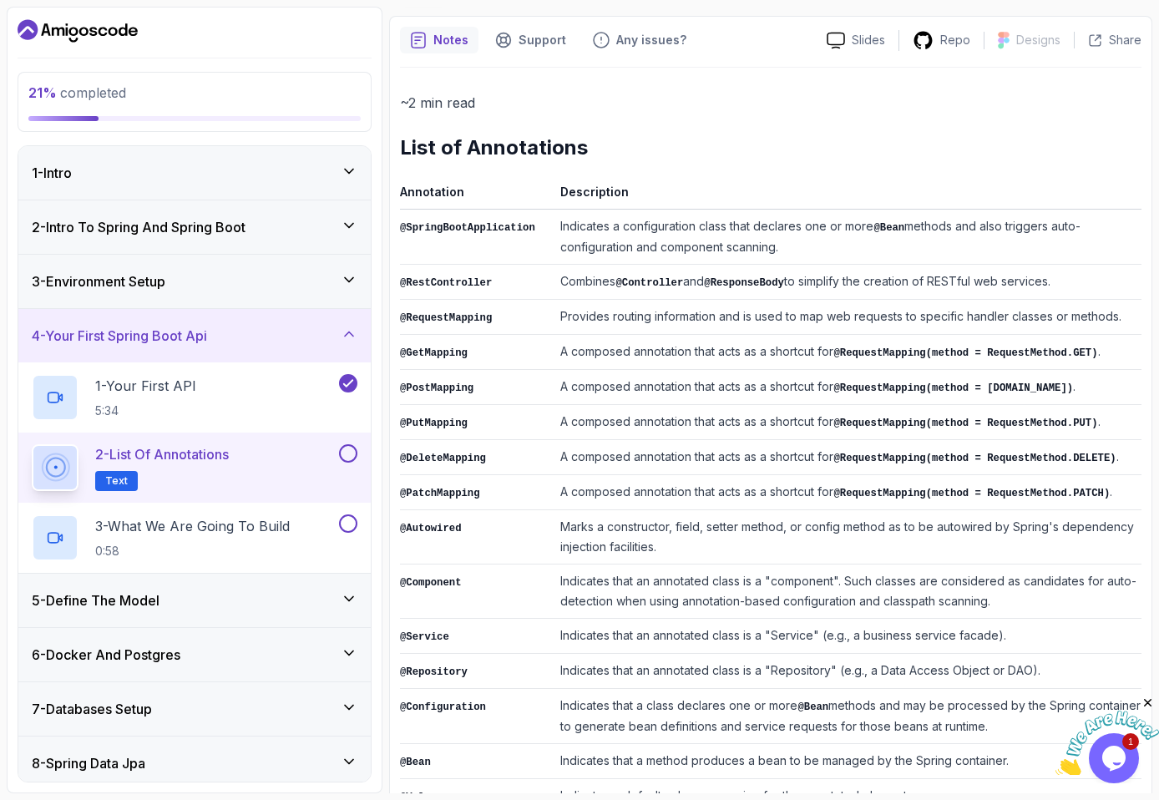
click at [558, 417] on tr "@PutMapping A composed annotation that acts as a shortcut for @RequestMapping(m…" at bounding box center [771, 422] width 742 height 35
click at [558, 417] on td "A composed annotation that acts as a shortcut for @RequestMapping(method = Requ…" at bounding box center [848, 422] width 588 height 35
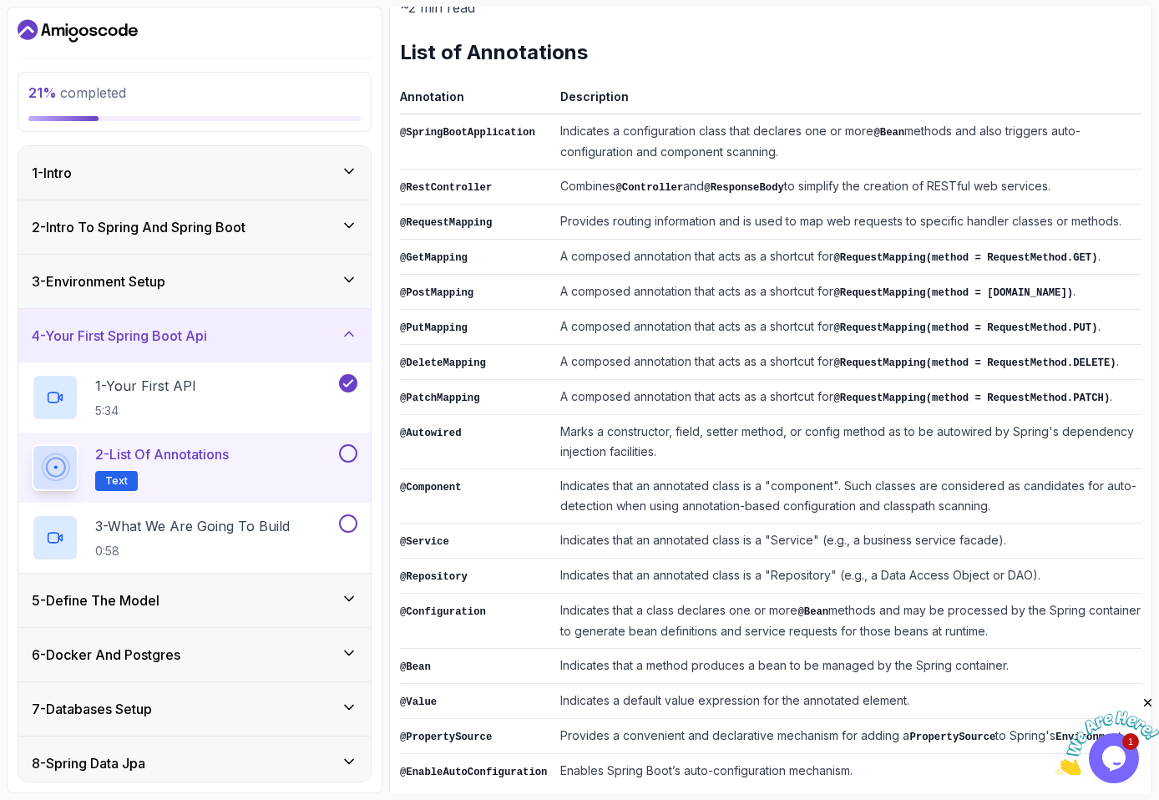
scroll to position [245, 0]
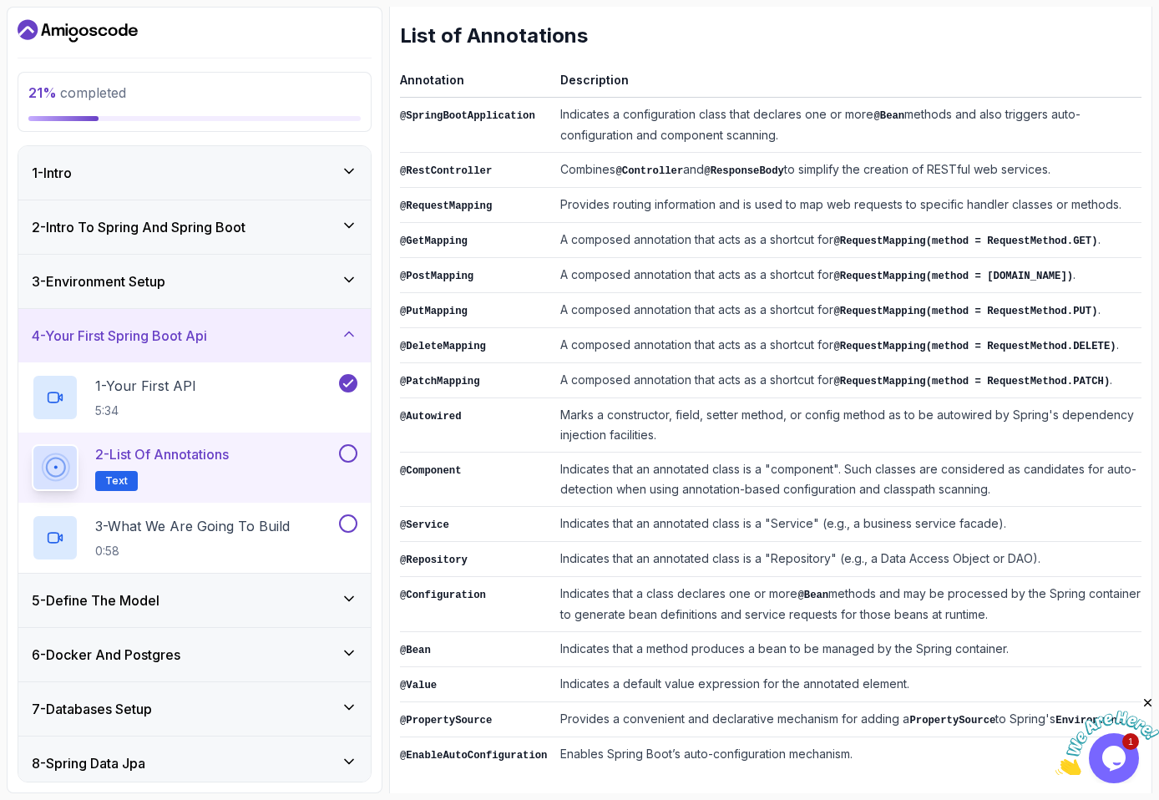
click at [583, 458] on td "Indicates that an annotated class is a "component". Such classes are considered…" at bounding box center [848, 480] width 588 height 54
drag, startPoint x: 540, startPoint y: 459, endPoint x: 849, endPoint y: 456, distance: 309.0
click at [849, 456] on tr "@Component Indicates that an annotated class is a "component". Such classes are…" at bounding box center [771, 480] width 742 height 54
click at [849, 456] on td "Indicates that an annotated class is a "component". Such classes are considered…" at bounding box center [848, 480] width 588 height 54
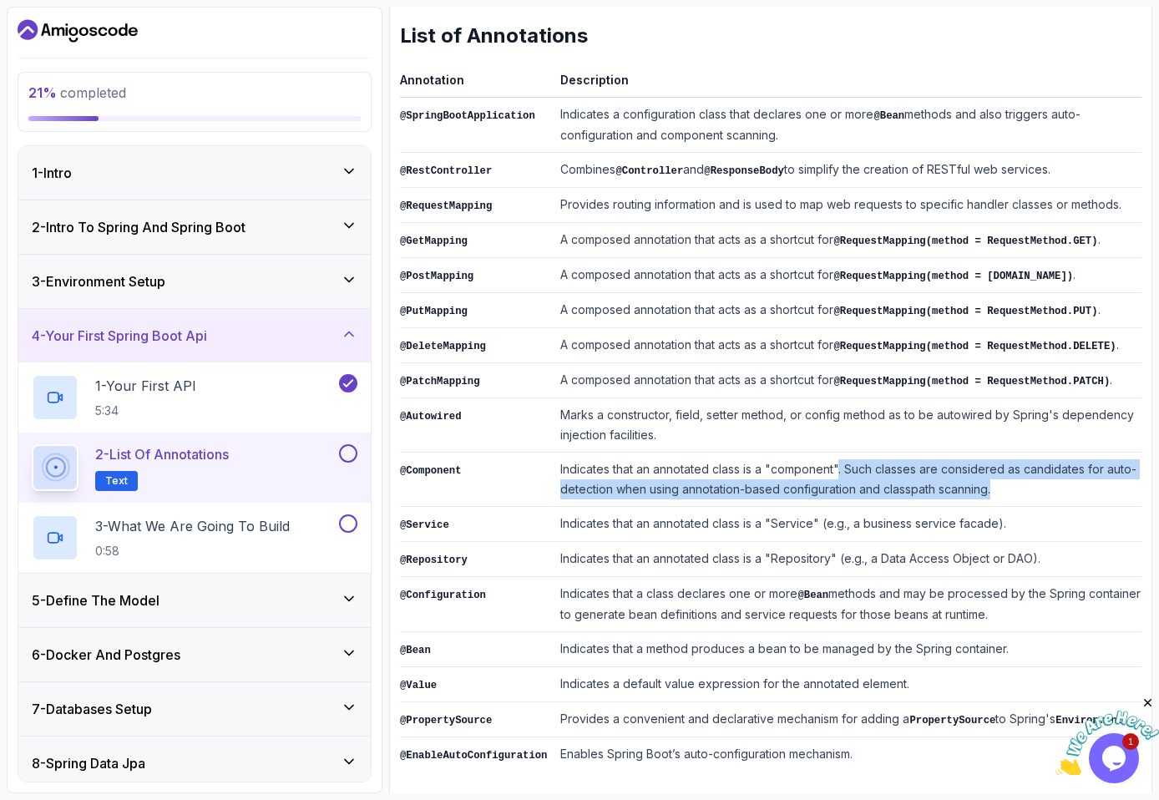
drag, startPoint x: 841, startPoint y: 459, endPoint x: 1067, endPoint y: 494, distance: 228.1
click at [1046, 494] on td "Indicates that an annotated class is a "component". Such classes are considered…" at bounding box center [848, 480] width 588 height 54
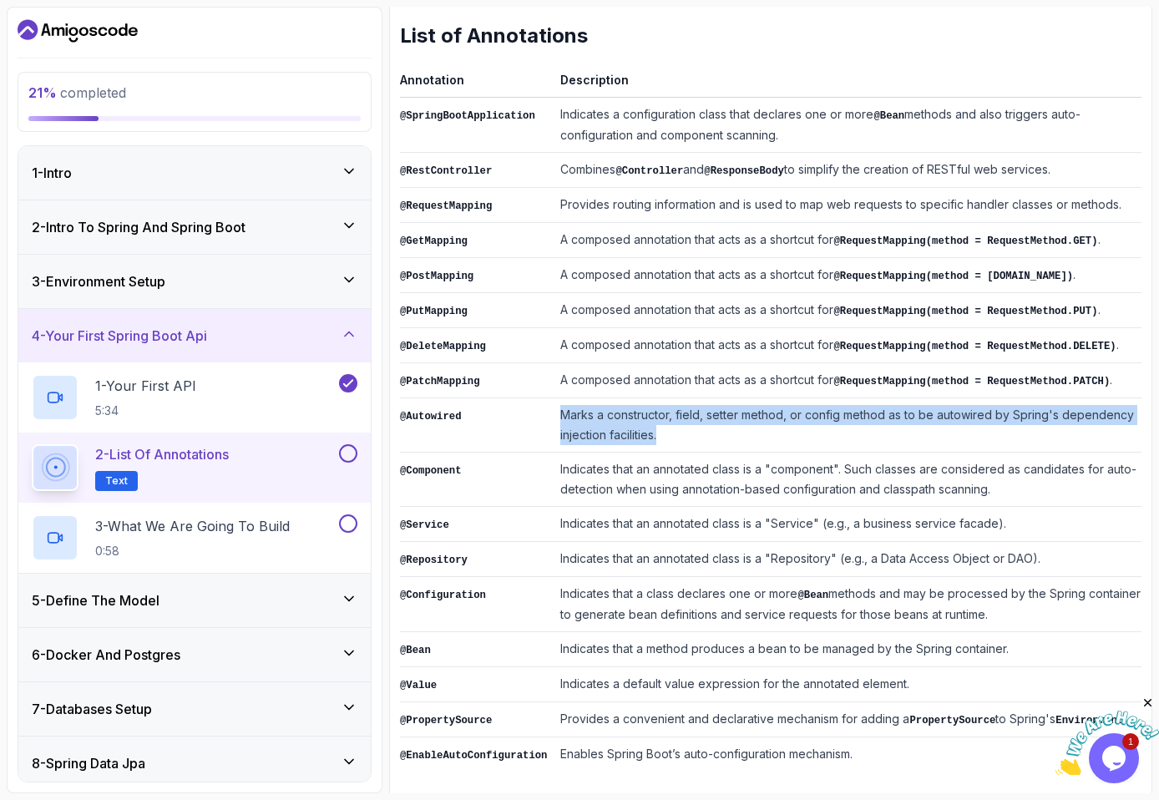
drag, startPoint x: 552, startPoint y: 408, endPoint x: 680, endPoint y: 428, distance: 129.3
click at [680, 428] on tr "@Autowired Marks a constructor, field, setter method, or config method as to be…" at bounding box center [771, 425] width 742 height 54
click at [680, 428] on td "Marks a constructor, field, setter method, or config method as to be autowired …" at bounding box center [848, 425] width 588 height 54
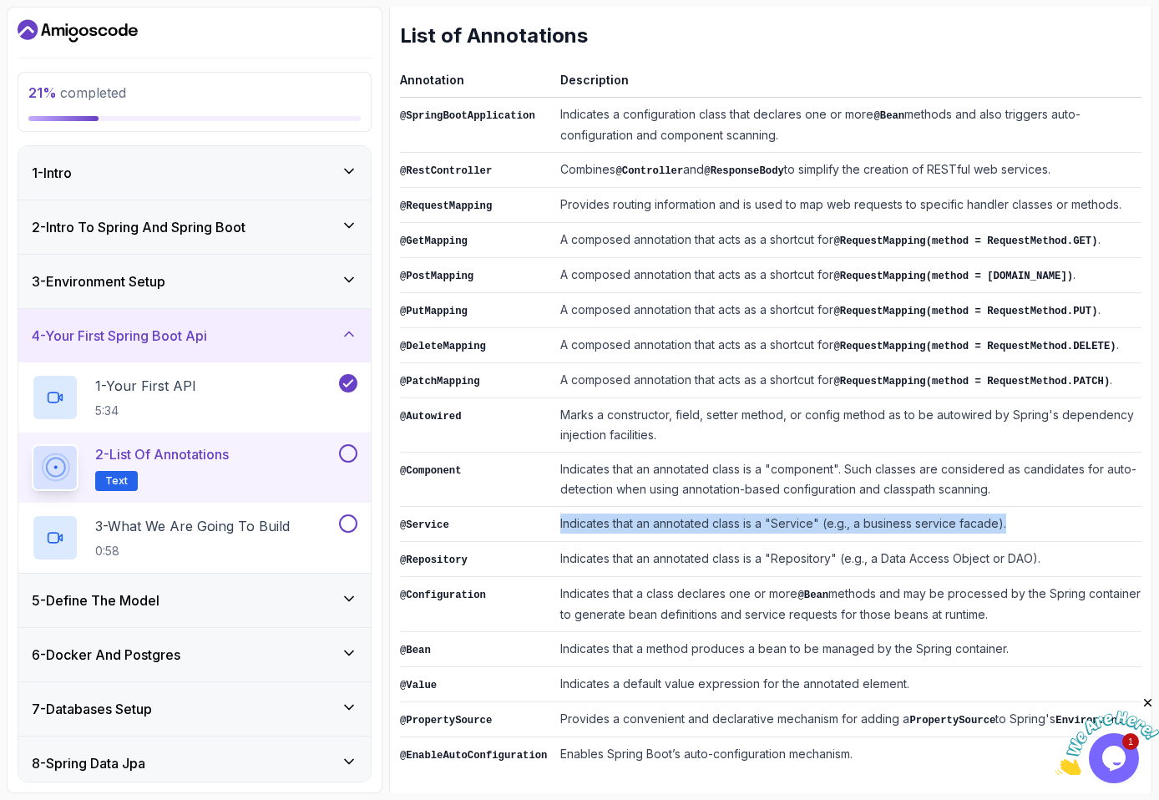
drag, startPoint x: 567, startPoint y: 509, endPoint x: 1046, endPoint y: 514, distance: 478.6
click at [1046, 514] on td "Indicates that an annotated class is a "Service" (e.g., a business service faca…" at bounding box center [848, 524] width 588 height 35
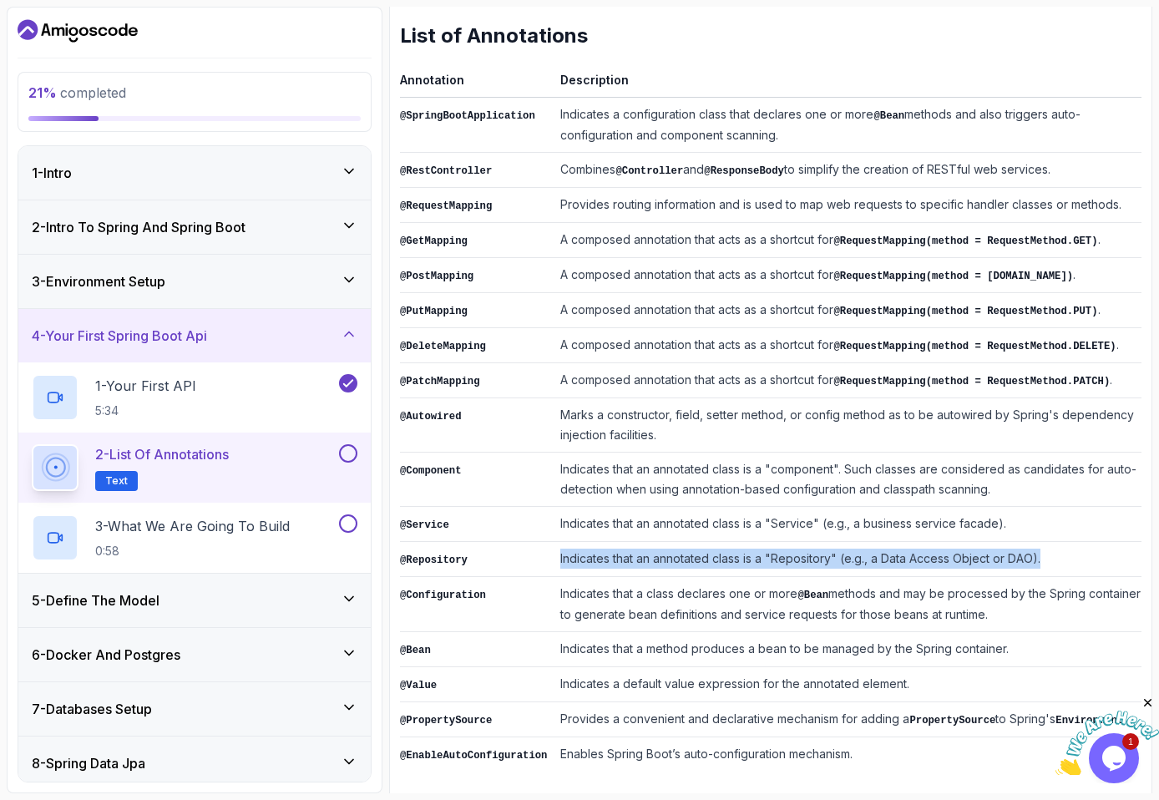
drag, startPoint x: 1036, startPoint y: 542, endPoint x: 552, endPoint y: 551, distance: 483.7
click at [552, 551] on tr "@Repository Indicates that an annotated class is a "Repository" (e.g., a Data A…" at bounding box center [771, 559] width 742 height 35
click at [552, 551] on td "@Repository" at bounding box center [477, 559] width 154 height 35
drag, startPoint x: 552, startPoint y: 551, endPoint x: 1102, endPoint y: 563, distance: 550.5
click at [1046, 563] on tr "@Repository Indicates that an annotated class is a "Repository" (e.g., a Data A…" at bounding box center [771, 559] width 742 height 35
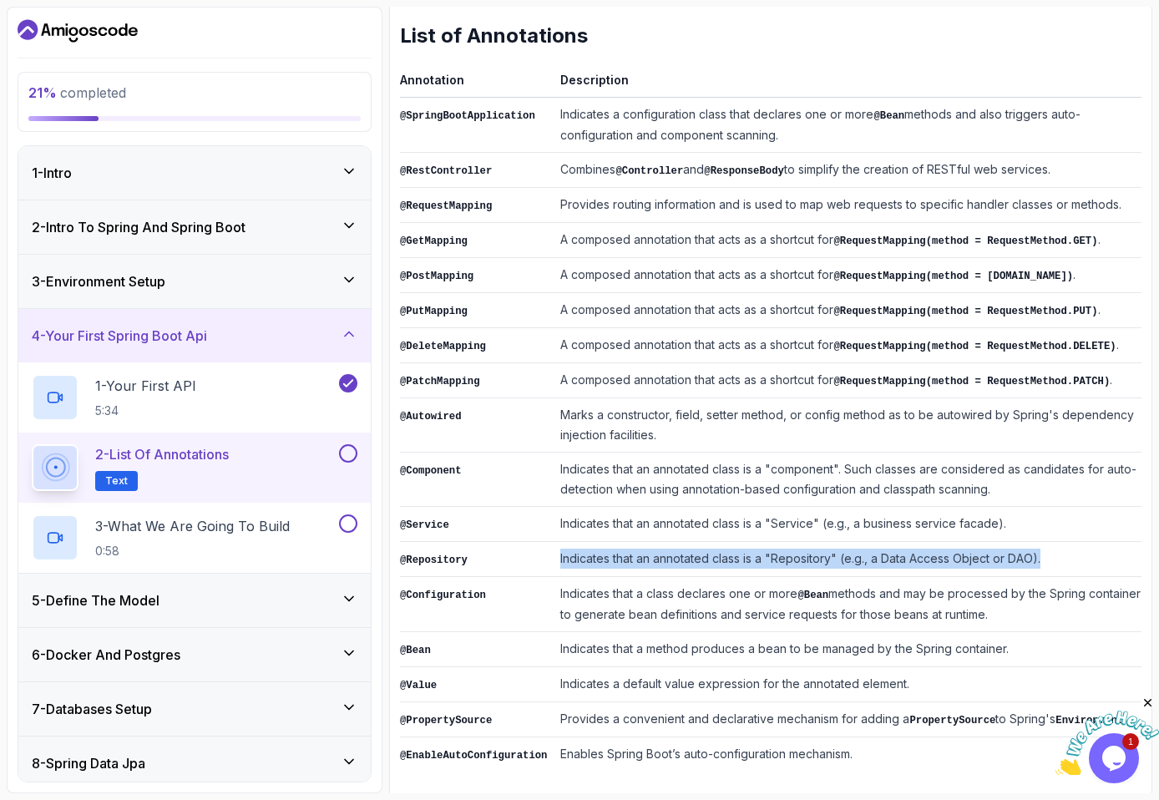
click at [1046, 563] on td "Indicates that an annotated class is a "Repository" (e.g., a Data Access Object…" at bounding box center [848, 559] width 588 height 35
drag, startPoint x: 1088, startPoint y: 610, endPoint x: 547, endPoint y: 606, distance: 541.2
click at [547, 606] on tr "@Configuration Indicates that a class declares one or more @Bean methods and ma…" at bounding box center [771, 604] width 742 height 55
click at [547, 606] on td "@Configuration" at bounding box center [477, 604] width 154 height 55
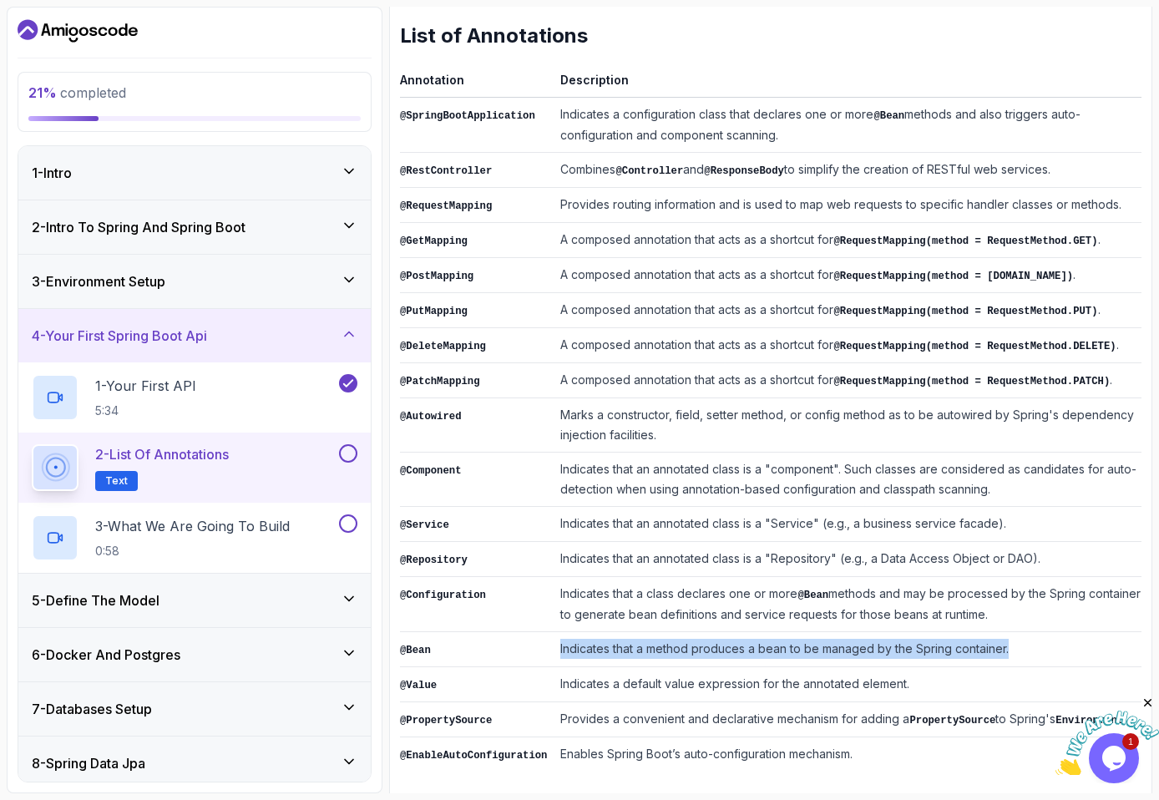
drag, startPoint x: 561, startPoint y: 638, endPoint x: 1011, endPoint y: 637, distance: 450.2
click at [1011, 637] on td "Indicates that a method produces a bean to be managed by the Spring container." at bounding box center [848, 649] width 588 height 35
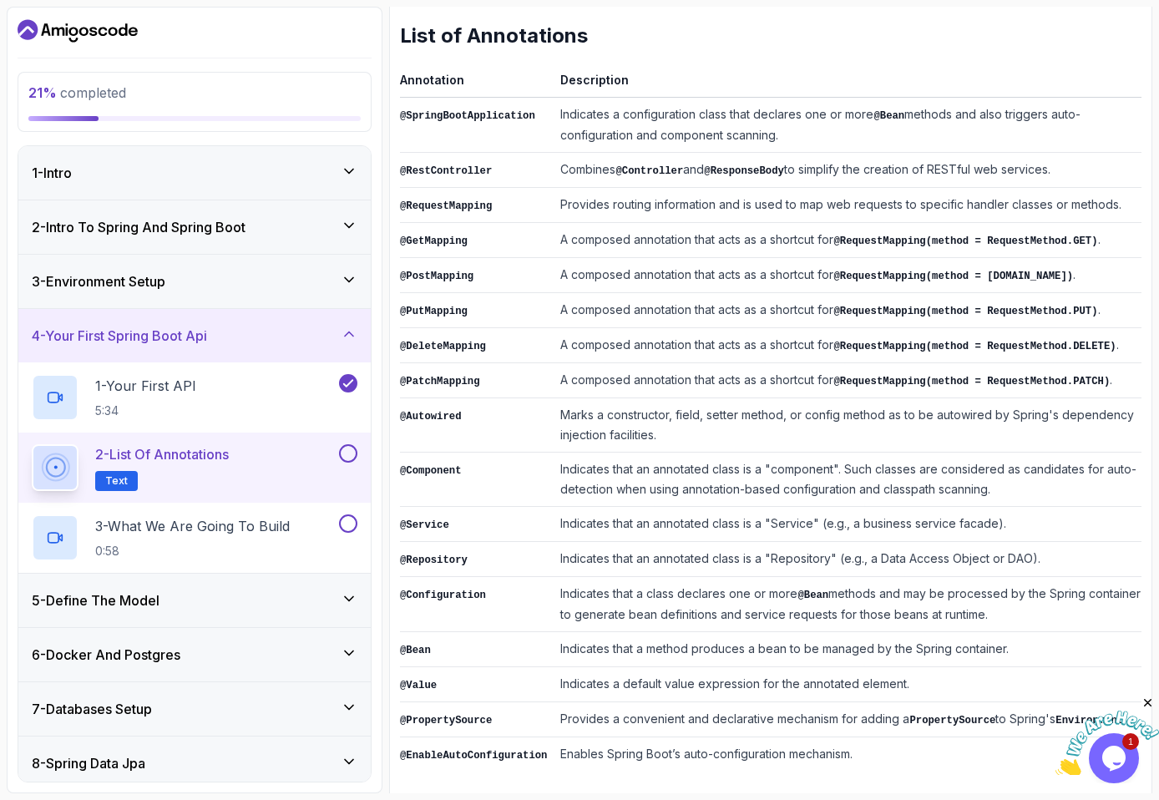
click at [353, 454] on button at bounding box center [348, 453] width 18 height 18
click at [339, 460] on div at bounding box center [347, 453] width 22 height 18
click at [313, 520] on div "3 - What We Are Going To Build 0:58" at bounding box center [184, 537] width 304 height 47
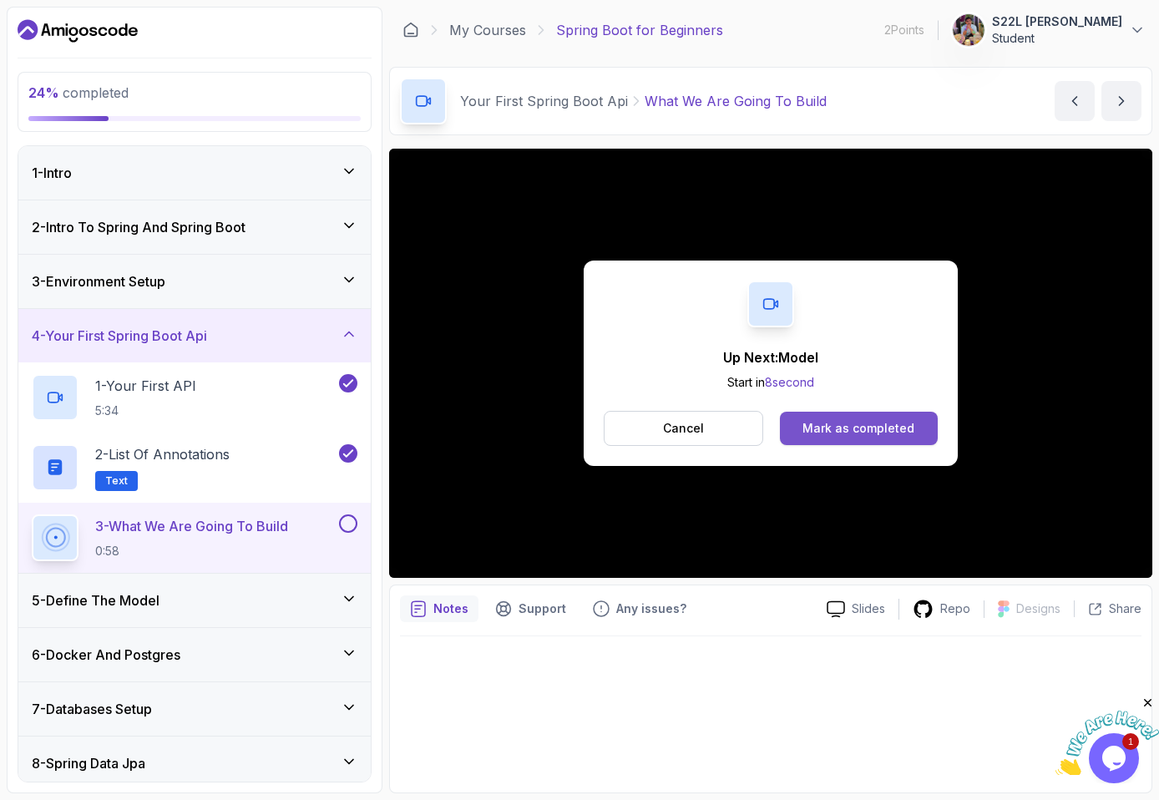
click at [877, 433] on div "Mark as completed" at bounding box center [859, 428] width 112 height 17
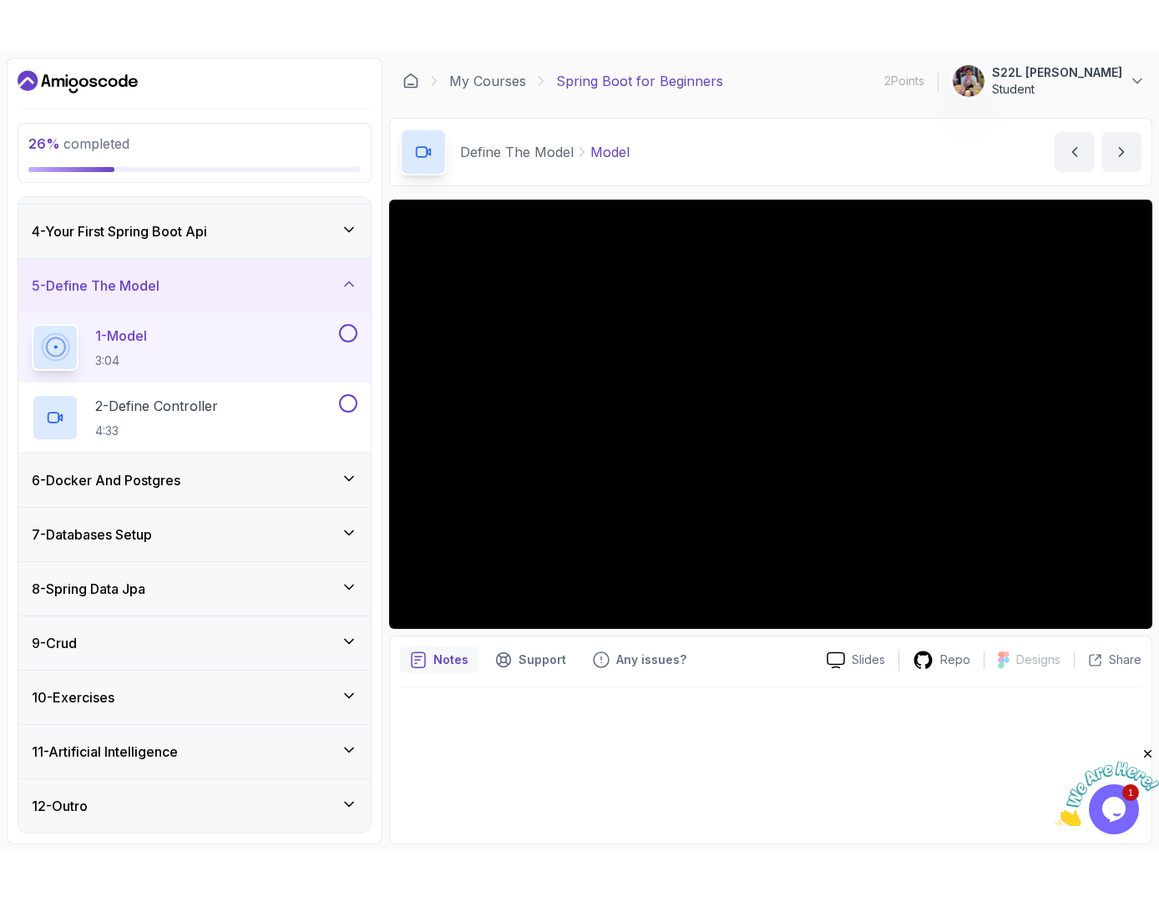
scroll to position [53, 0]
